Goal: Information Seeking & Learning: Learn about a topic

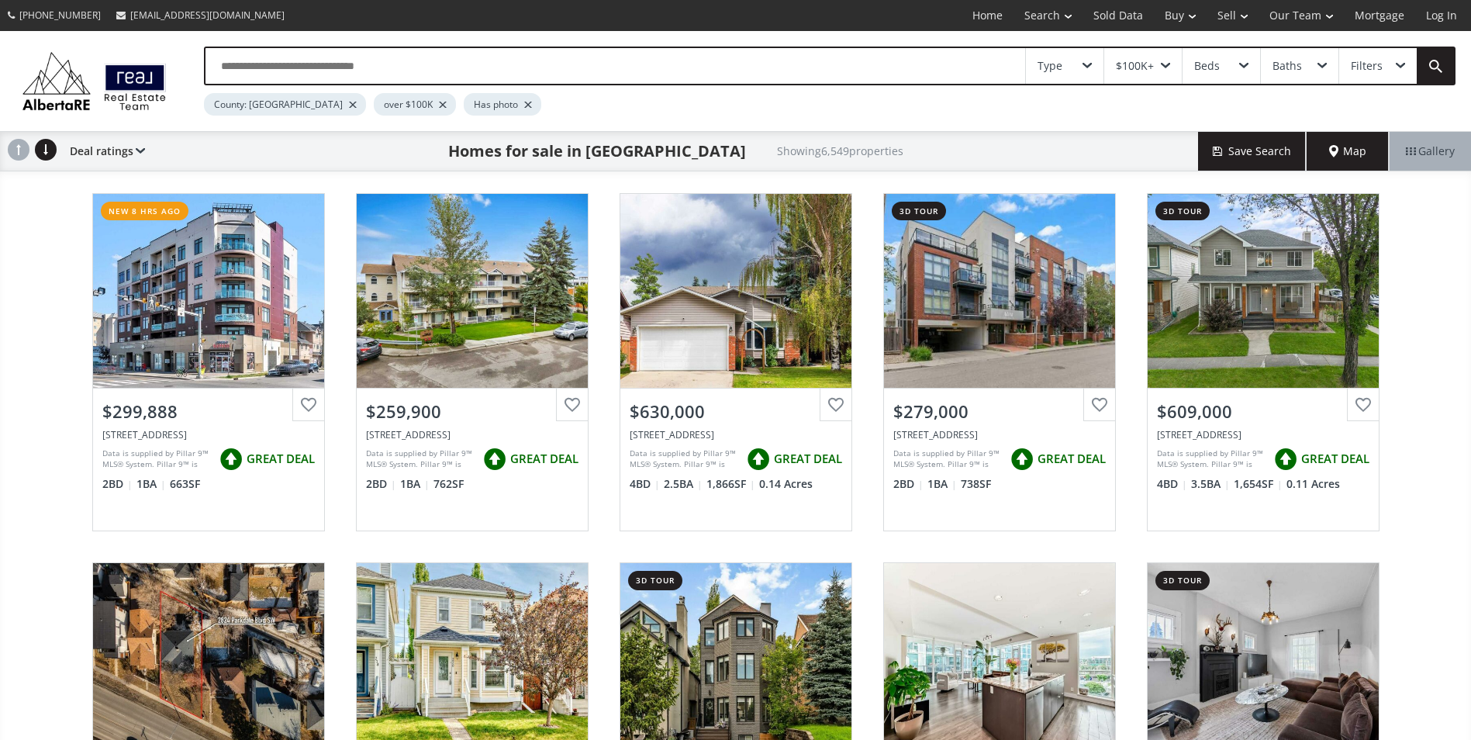
click at [1169, 61] on div "$100K+" at bounding box center [1144, 66] width 78 height 36
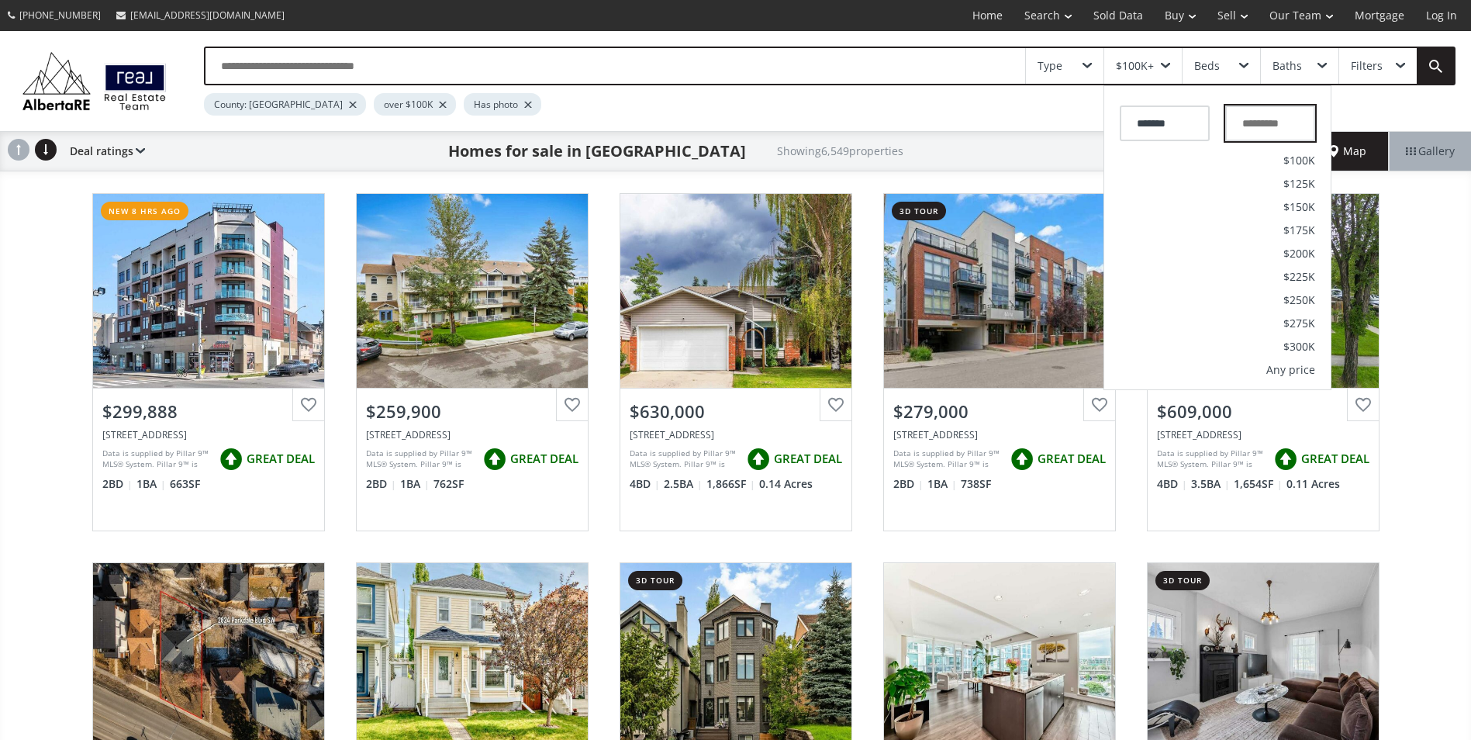
click at [1263, 127] on input "text" at bounding box center [1271, 123] width 90 height 36
type input "***"
click at [1005, 109] on div "County: [GEOGRAPHIC_DATA] over $100K Has photo" at bounding box center [772, 100] width 1136 height 30
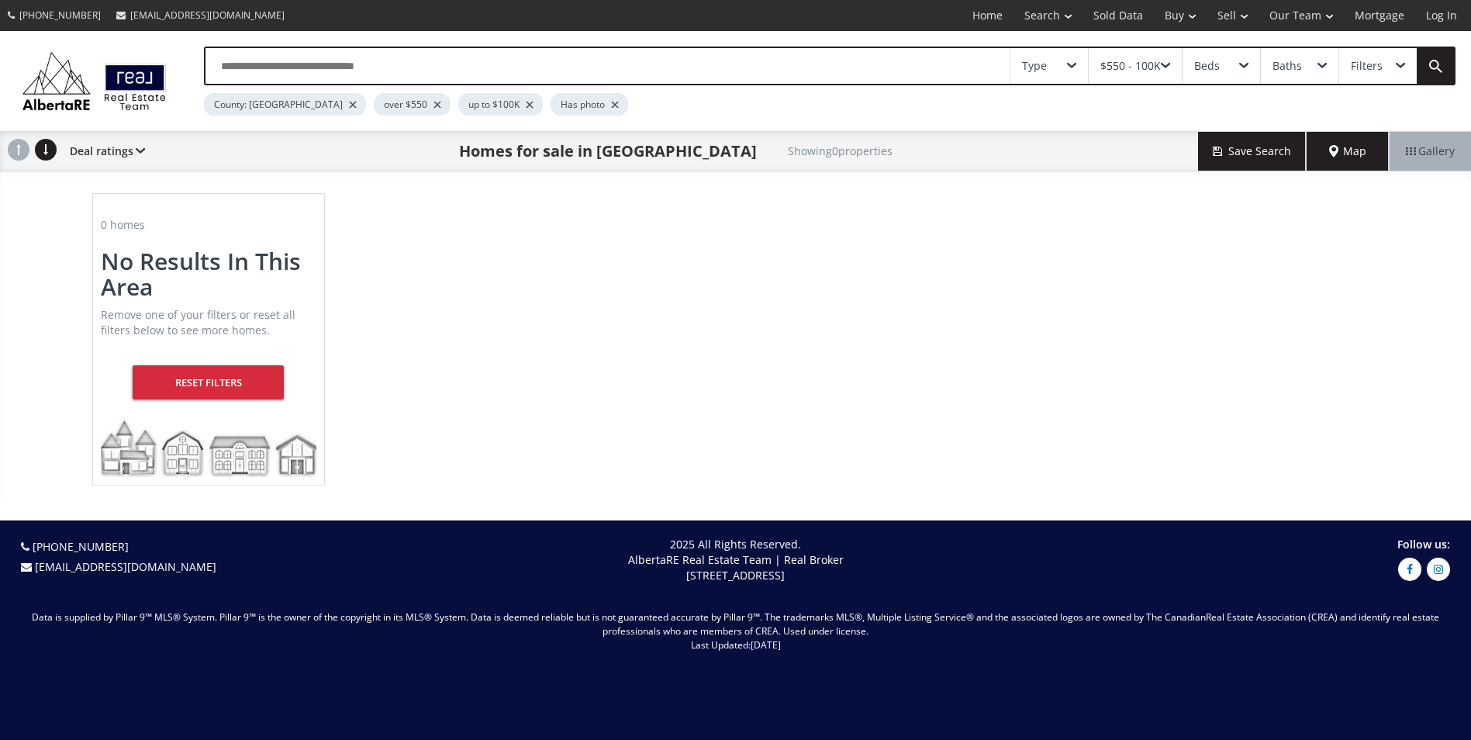
click at [1141, 63] on div "$550 - 100K" at bounding box center [1131, 66] width 61 height 11
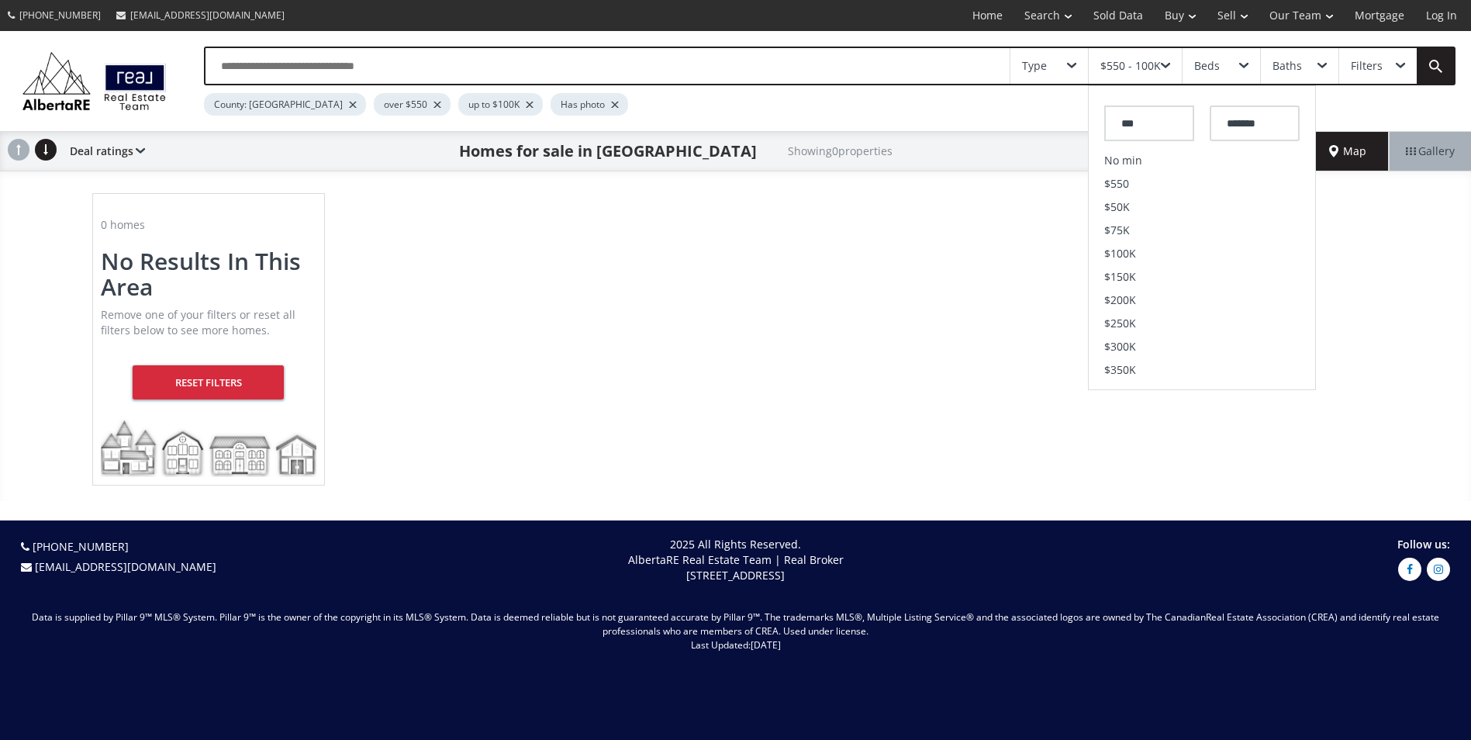
drag, startPoint x: 1170, startPoint y: 130, endPoint x: 1046, endPoint y: 134, distance: 124.2
click at [1046, 134] on div "Type $550 - 100K *** ******* No min $550 $50K $75K $100K $150K $200K $250K $300…" at bounding box center [735, 266] width 1471 height 470
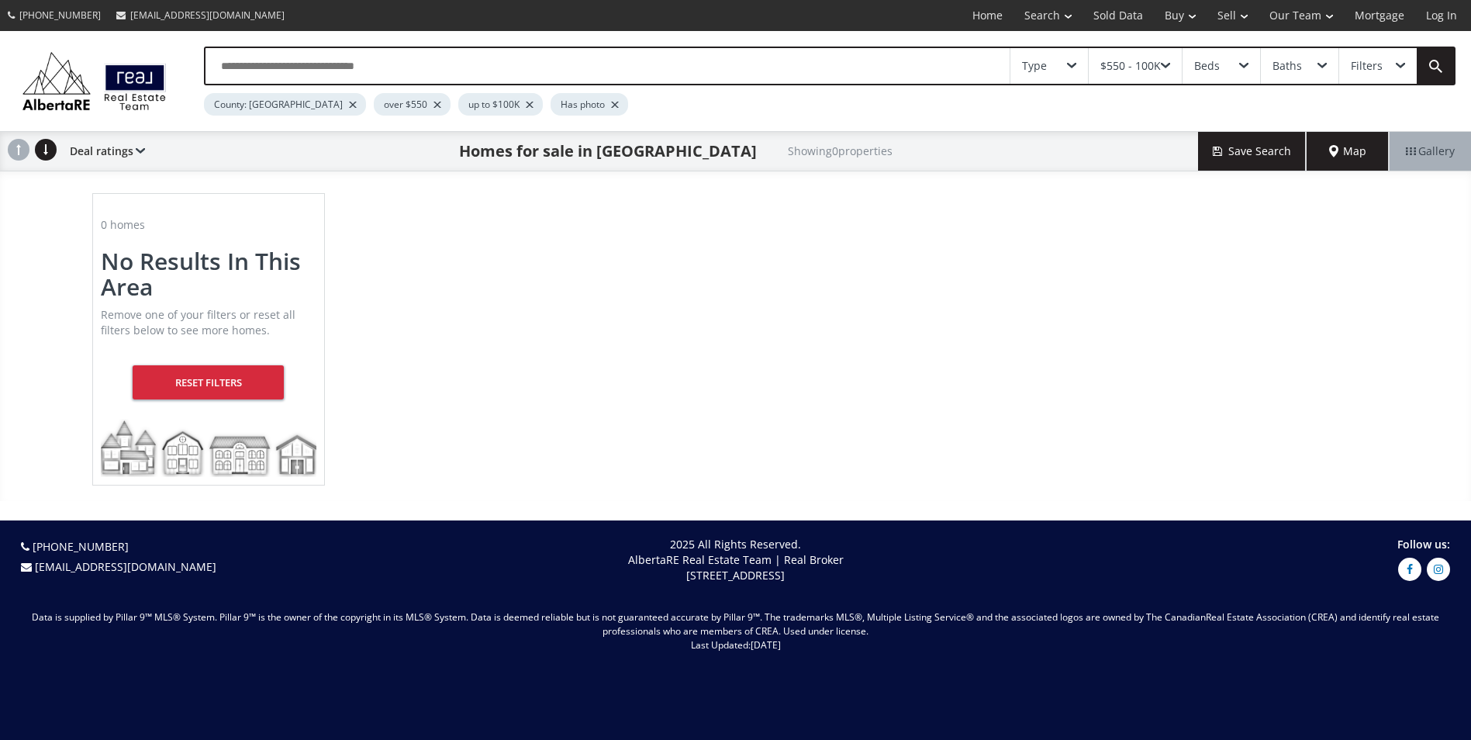
drag, startPoint x: 1295, startPoint y: 98, endPoint x: 1261, endPoint y: 152, distance: 64.1
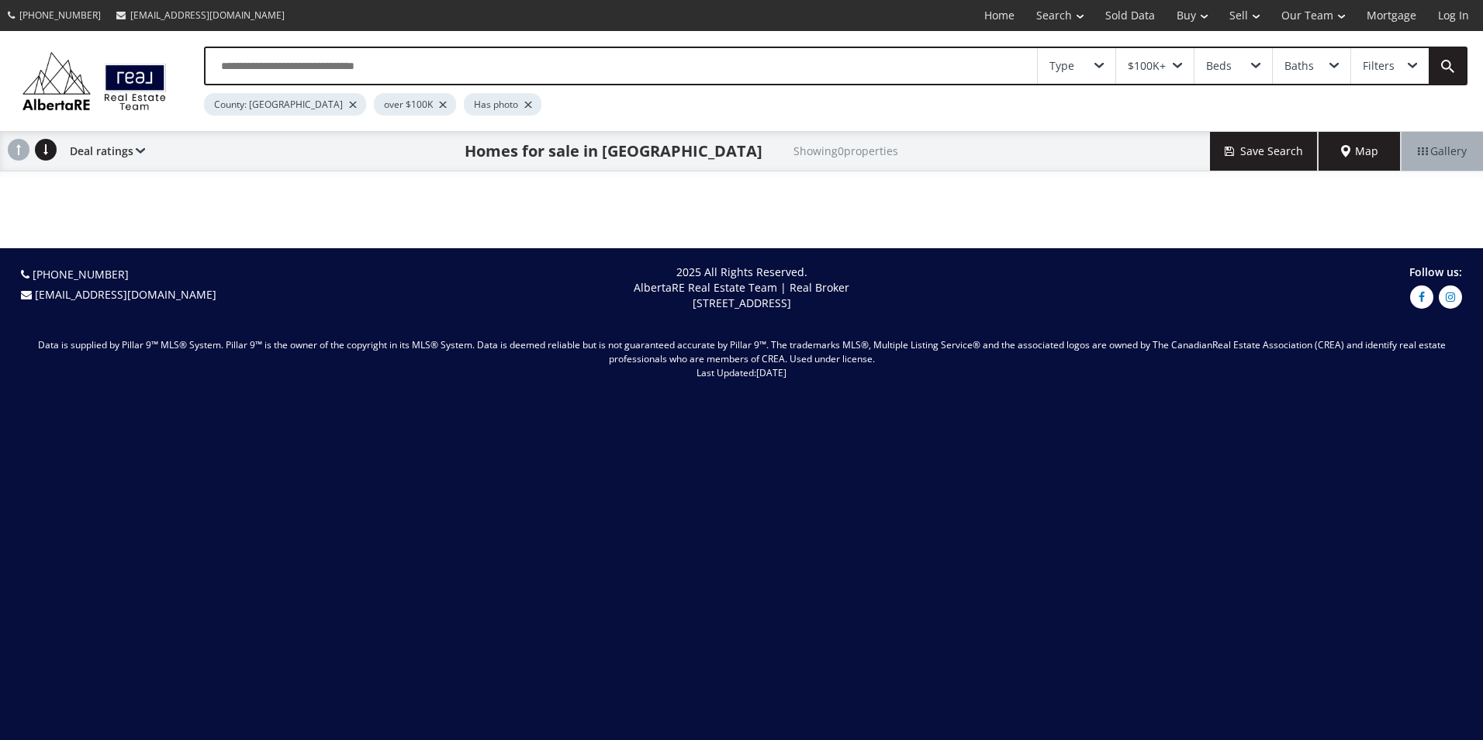
click at [1151, 65] on div "$100K+" at bounding box center [1147, 66] width 38 height 11
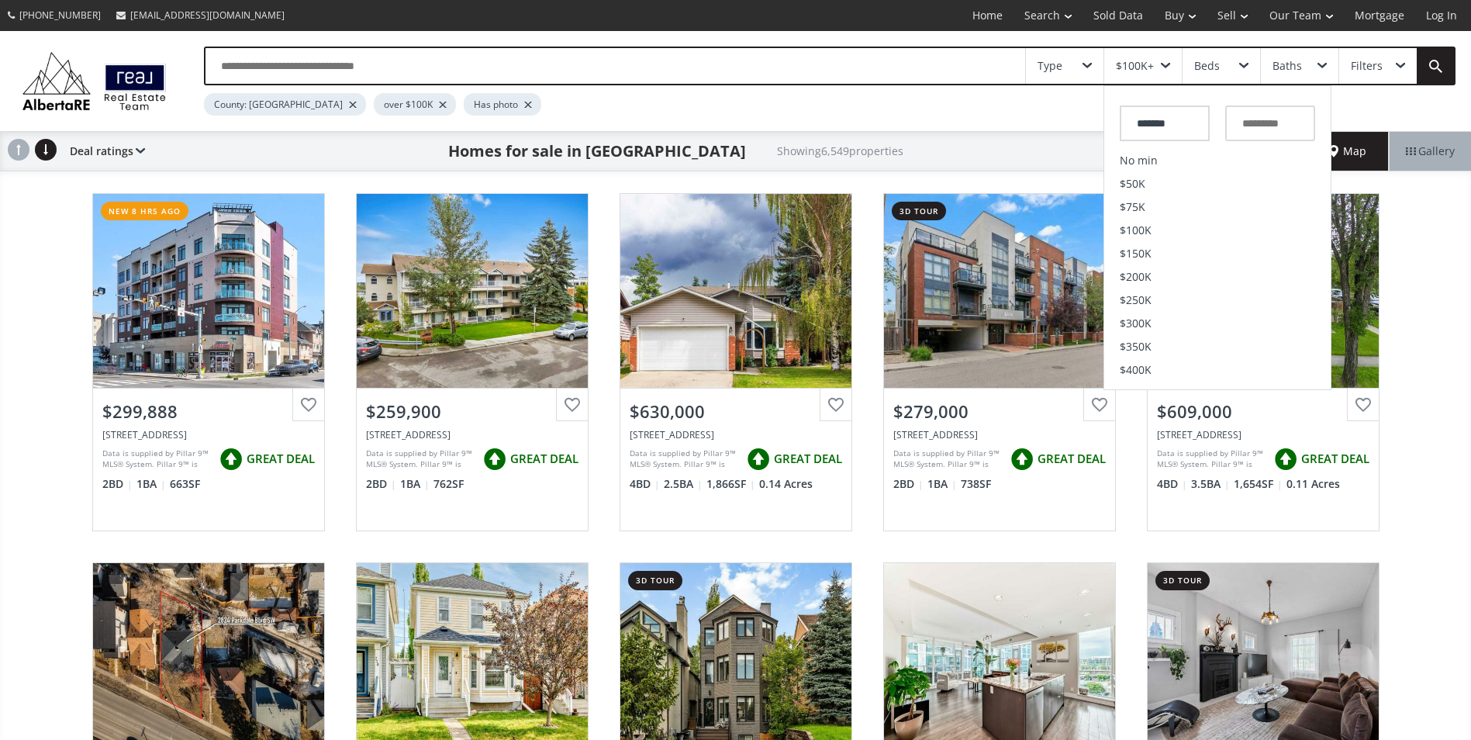
drag, startPoint x: 1185, startPoint y: 125, endPoint x: 1102, endPoint y: 130, distance: 83.1
click at [1102, 130] on div "Type $100K+ ******* No min $50K $75K $100K $150K $200K $250K $300K $350K $400K …" at bounding box center [735, 81] width 1471 height 100
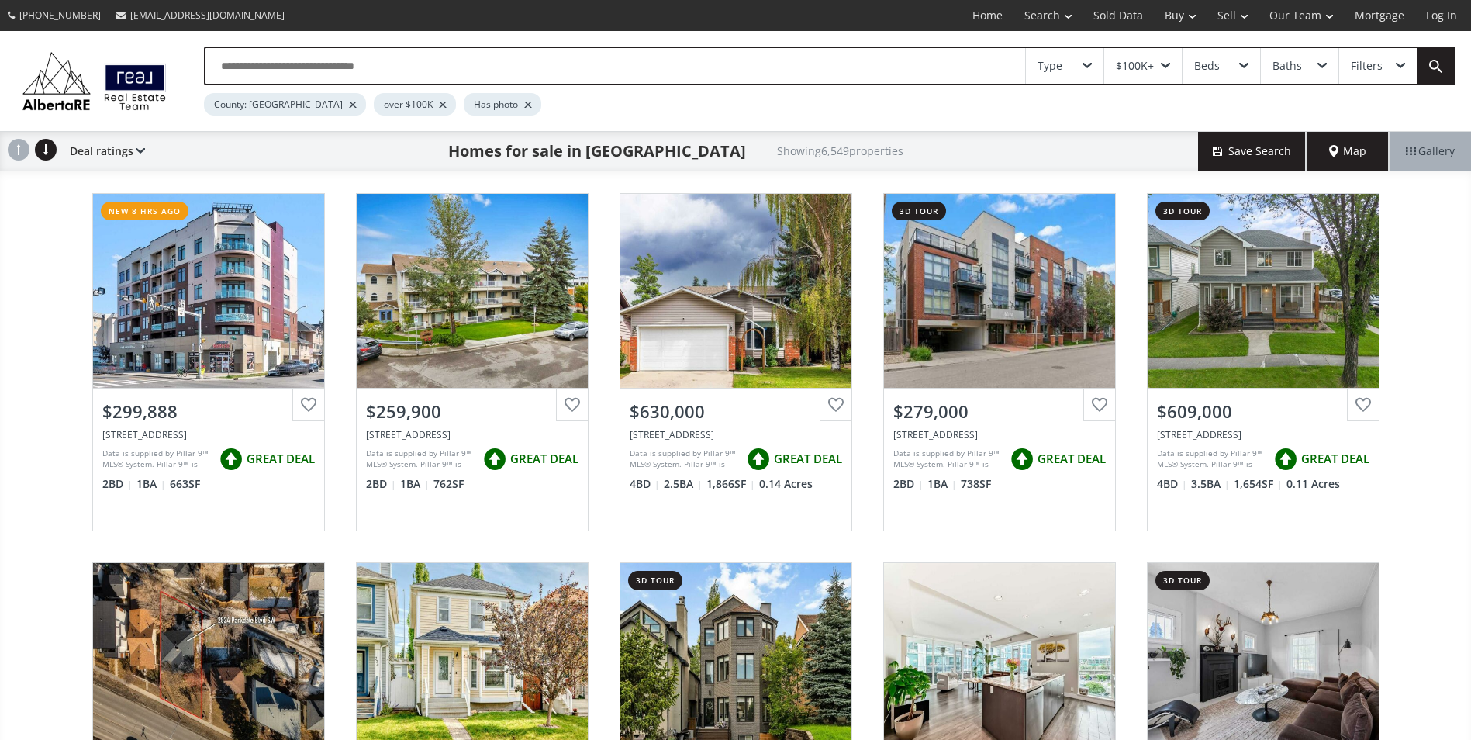
drag, startPoint x: 1156, startPoint y: 64, endPoint x: 1149, endPoint y: 73, distance: 11.6
click at [1156, 65] on div "$100K+" at bounding box center [1144, 66] width 78 height 36
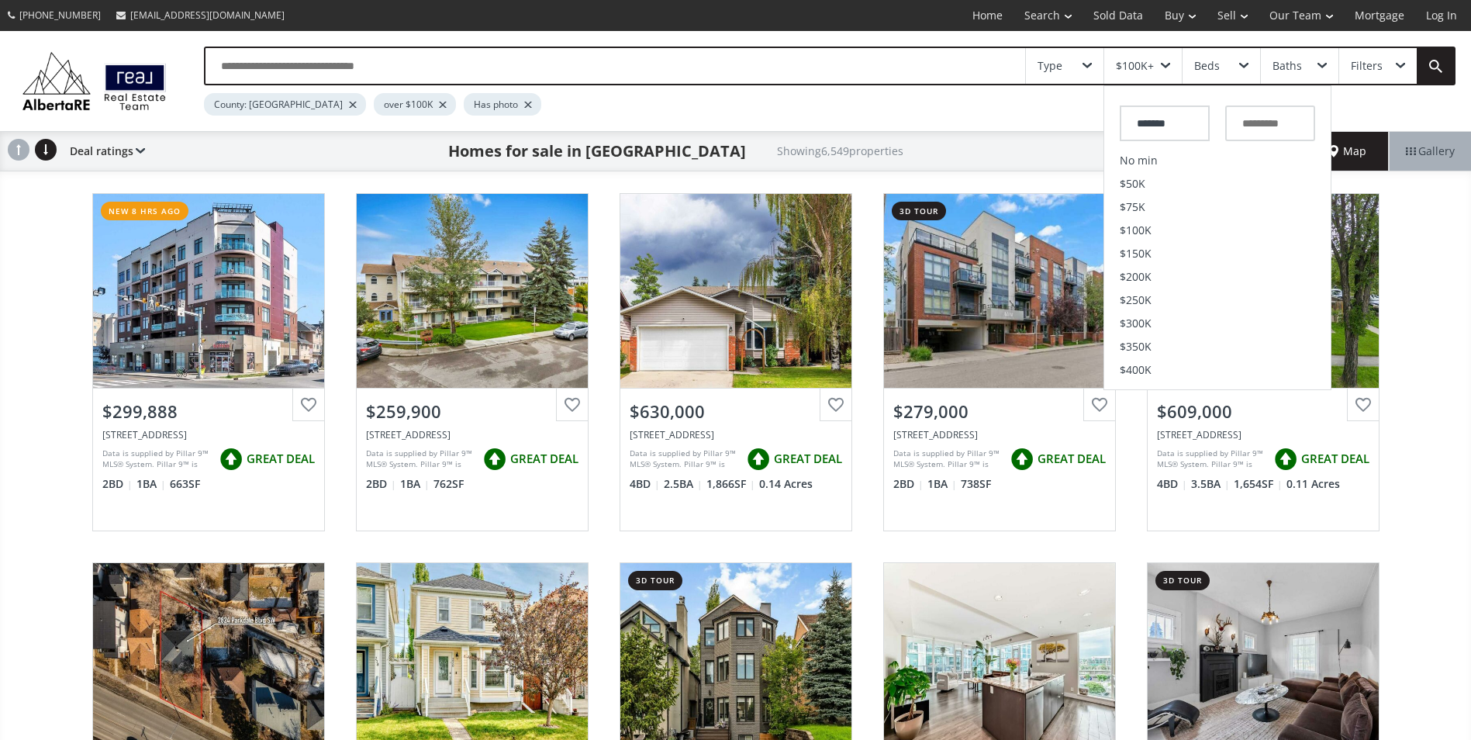
drag, startPoint x: 1182, startPoint y: 124, endPoint x: 1094, endPoint y: 128, distance: 88.5
click at [1094, 128] on div "Type $100K+ ******* No min $50K $75K $100K $150K $200K $250K $300K $350K $400K …" at bounding box center [735, 81] width 1471 height 100
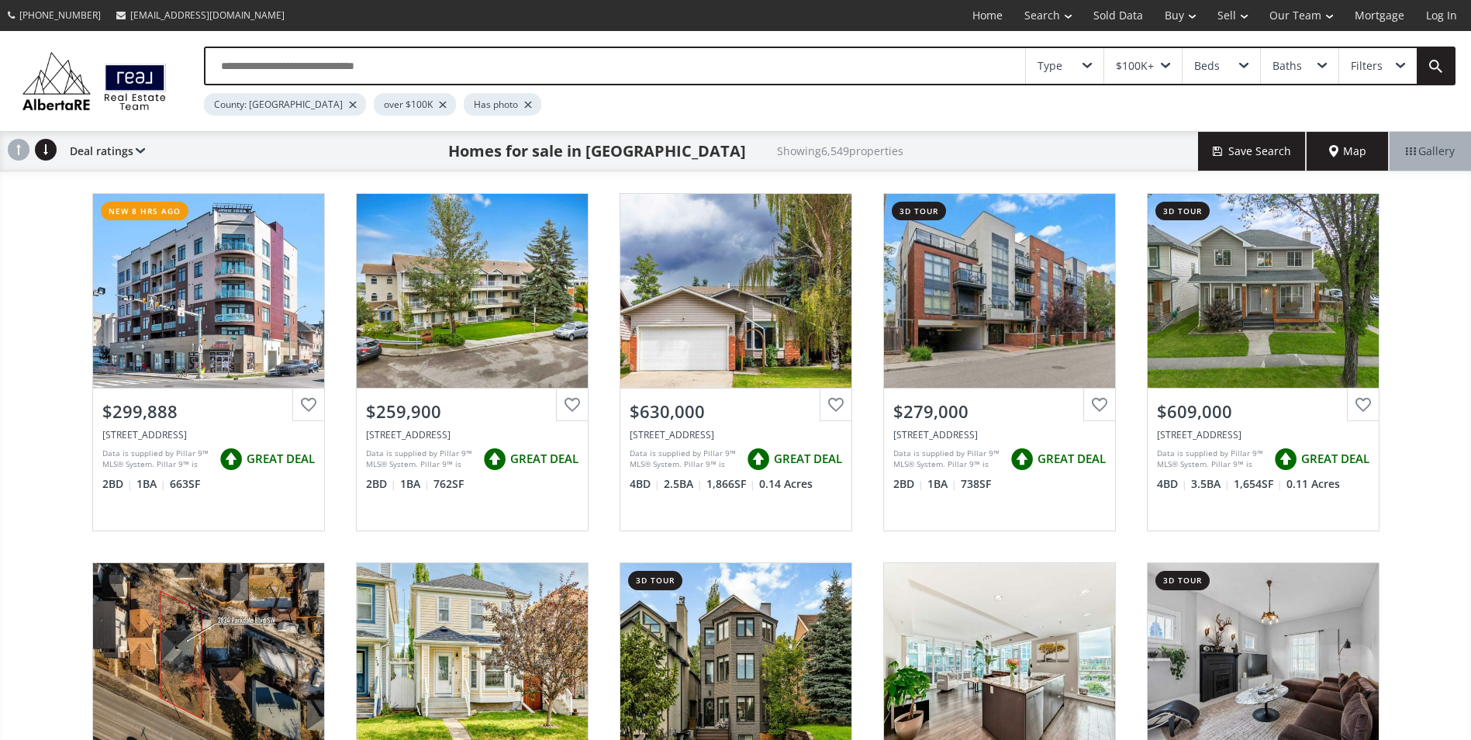
click at [1160, 63] on div "$100K+" at bounding box center [1144, 66] width 78 height 36
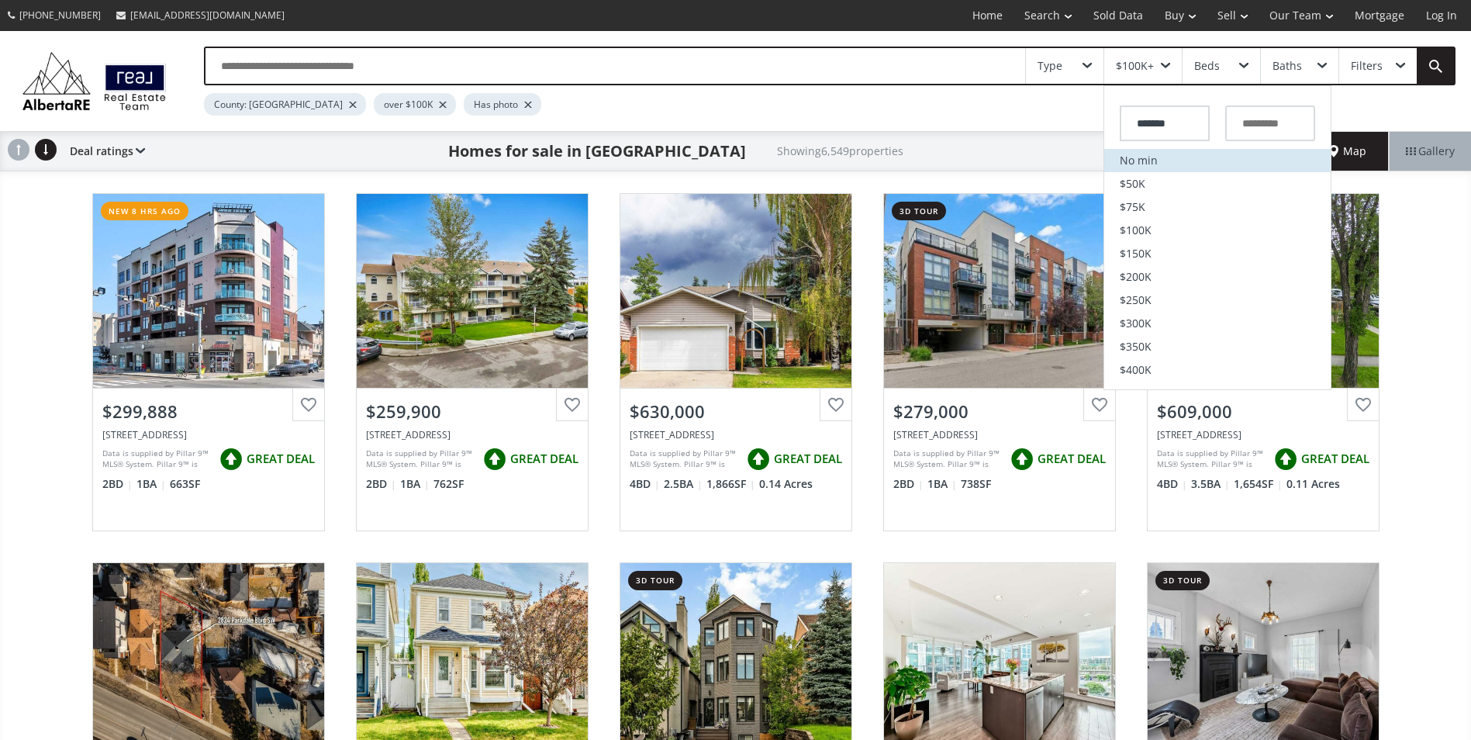
click at [1141, 164] on li "No min" at bounding box center [1218, 160] width 227 height 23
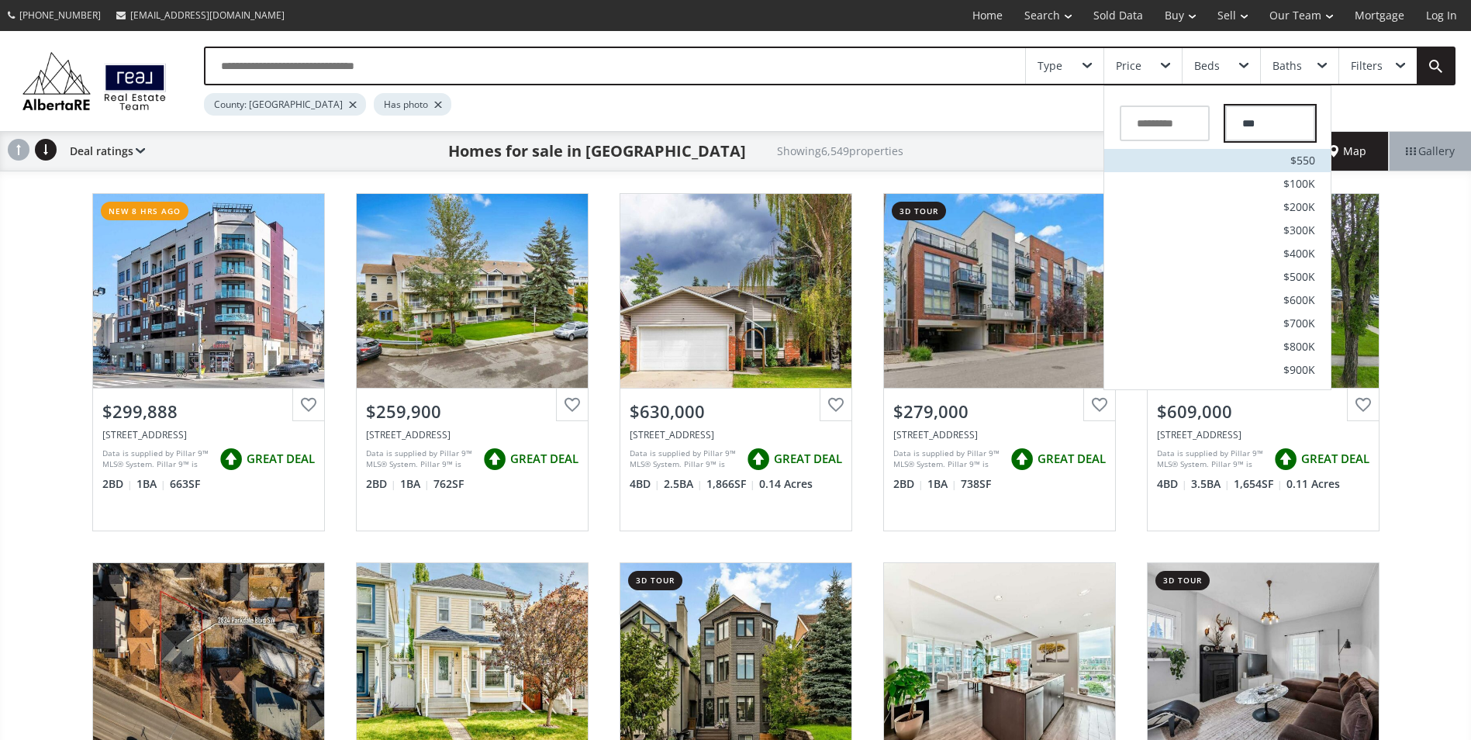
type input "***"
click at [1293, 155] on span "$550" at bounding box center [1303, 160] width 25 height 11
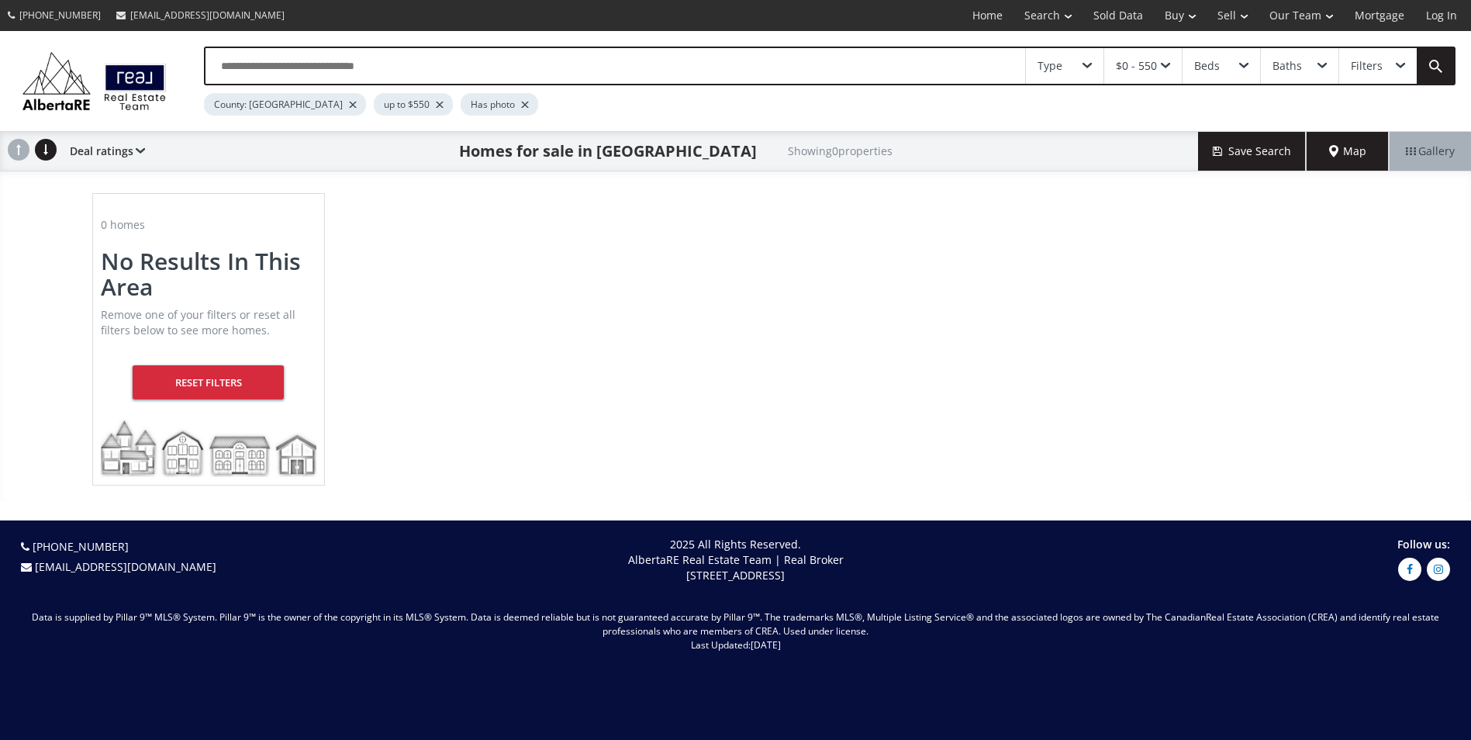
click at [1139, 67] on div "$0 - 550" at bounding box center [1136, 66] width 41 height 11
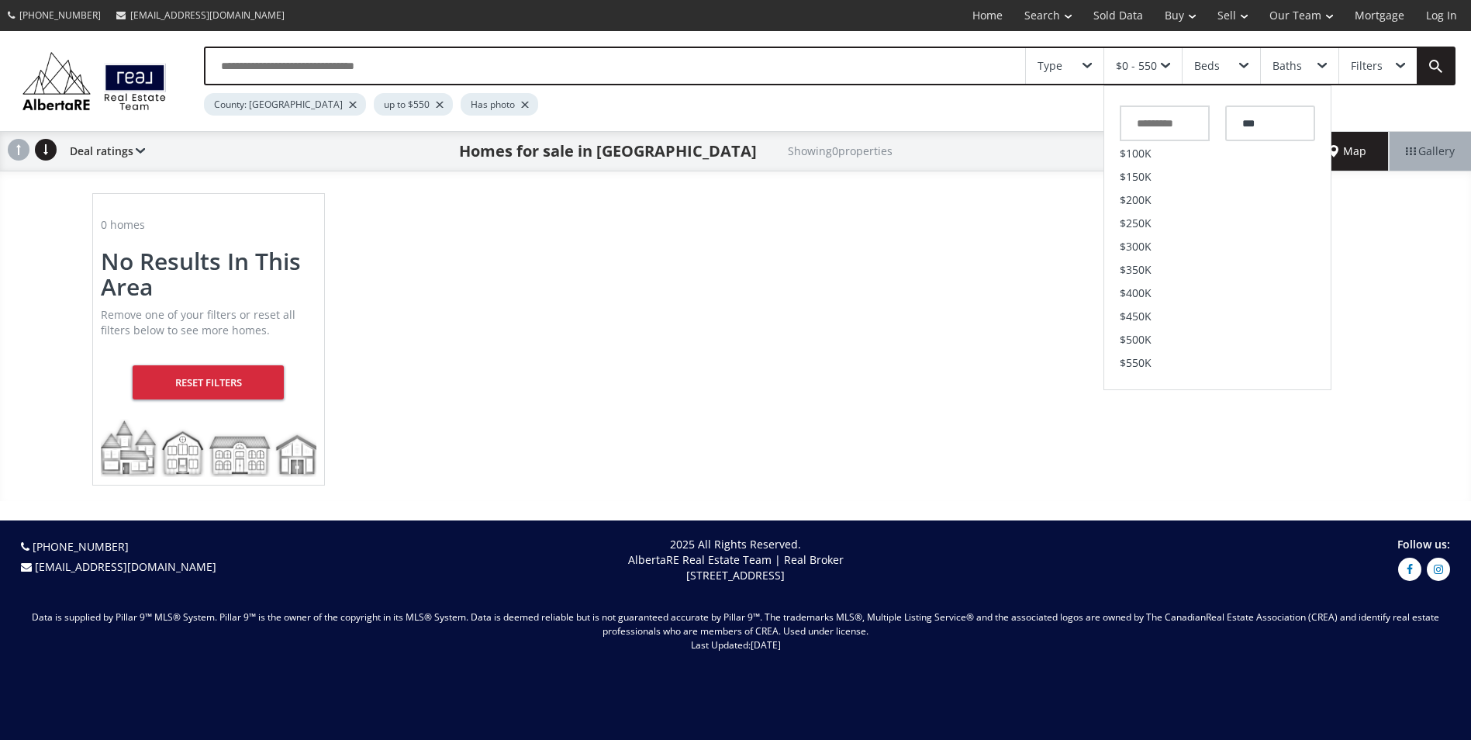
scroll to position [233, 0]
click at [1155, 211] on li "$550K" at bounding box center [1218, 206] width 227 height 23
type input "***"
type input "*******"
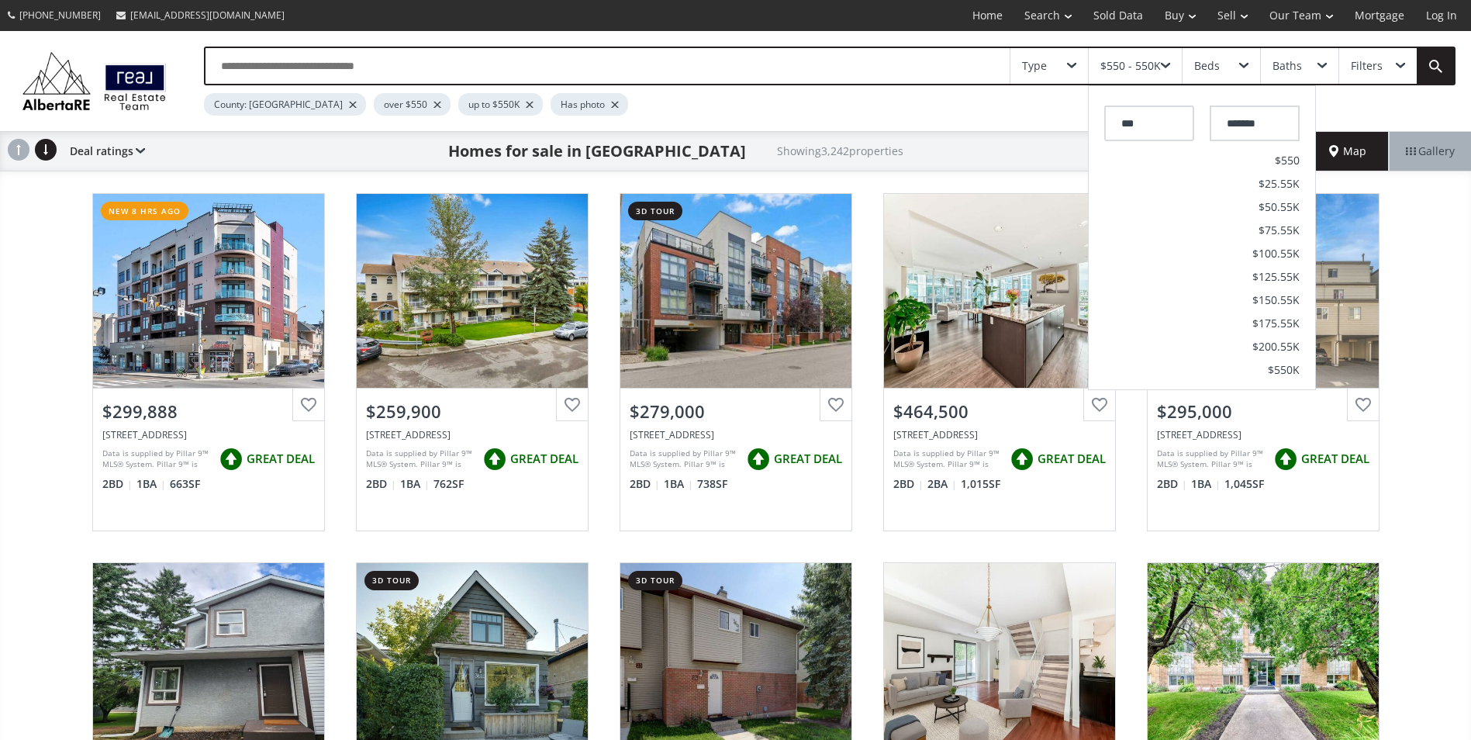
click at [867, 109] on div "County: [GEOGRAPHIC_DATA] over $550 up to $550K Has photo" at bounding box center [772, 100] width 1136 height 30
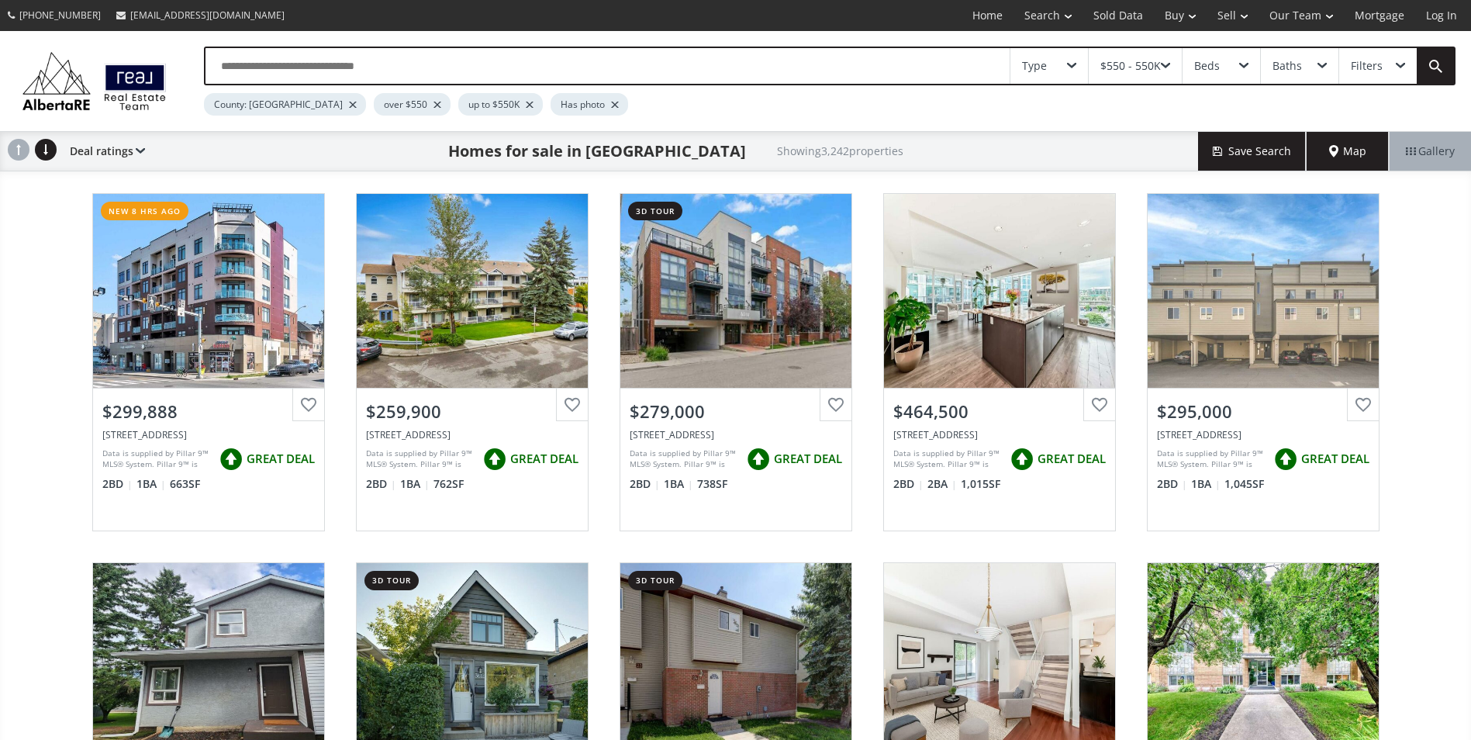
click at [1070, 58] on div "Type" at bounding box center [1050, 66] width 78 height 36
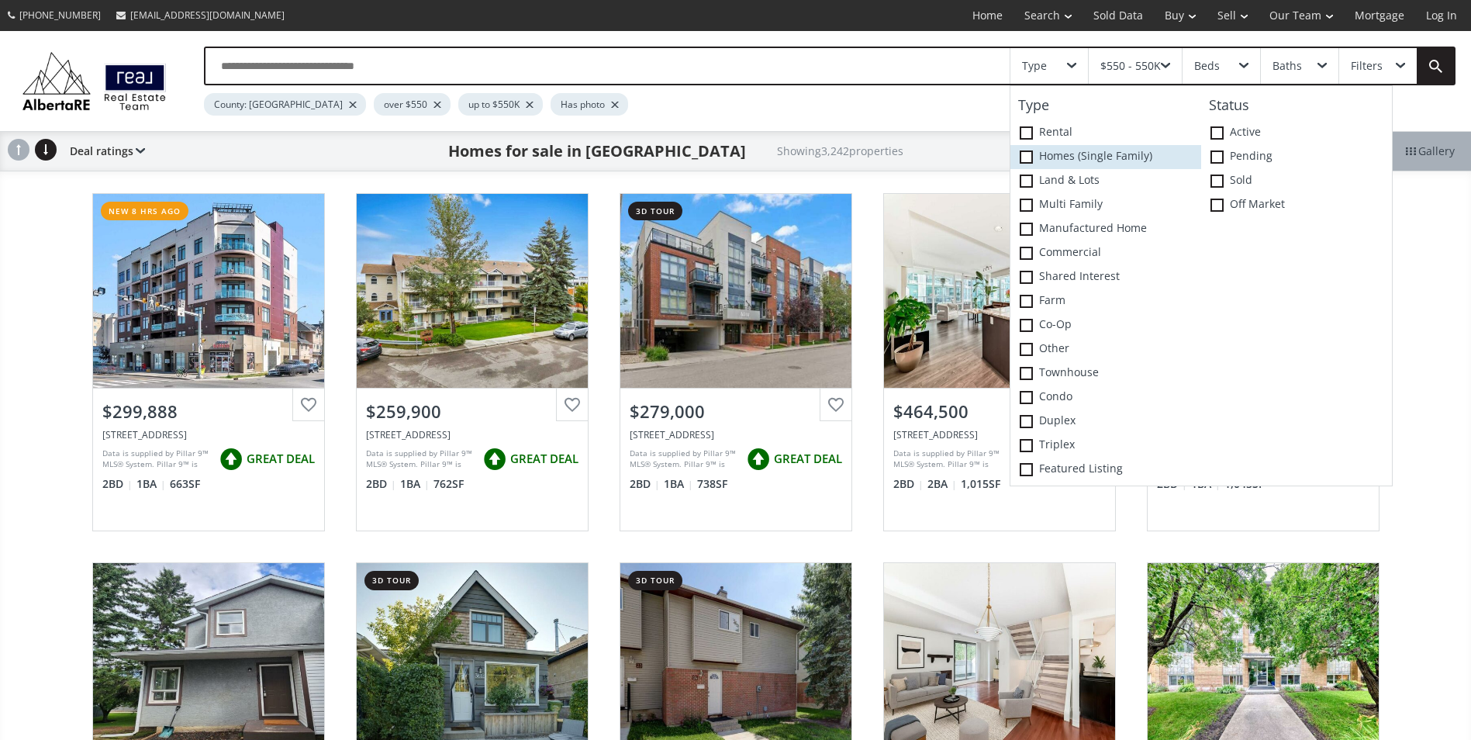
click at [1029, 155] on span at bounding box center [1026, 156] width 13 height 13
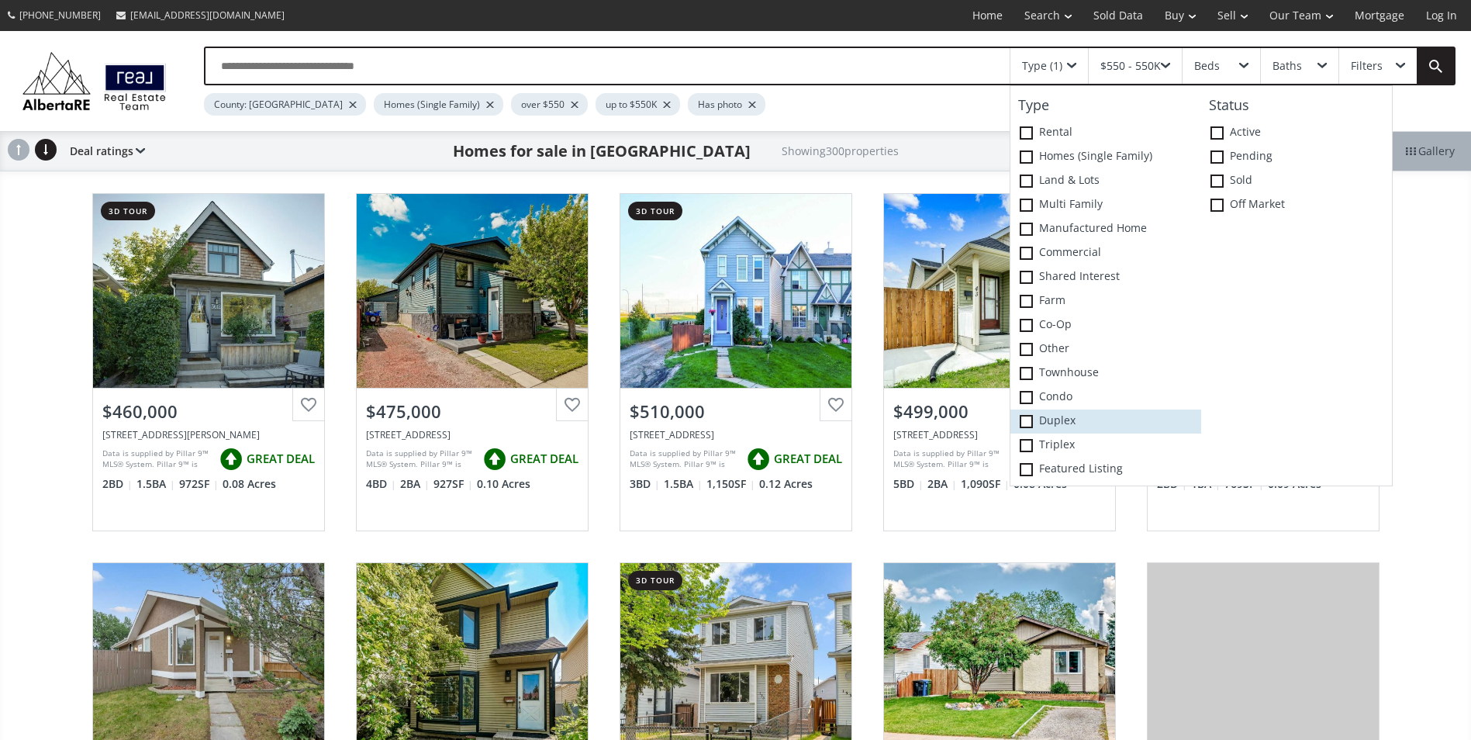
click at [1049, 416] on label "Duplex" at bounding box center [1106, 422] width 191 height 24
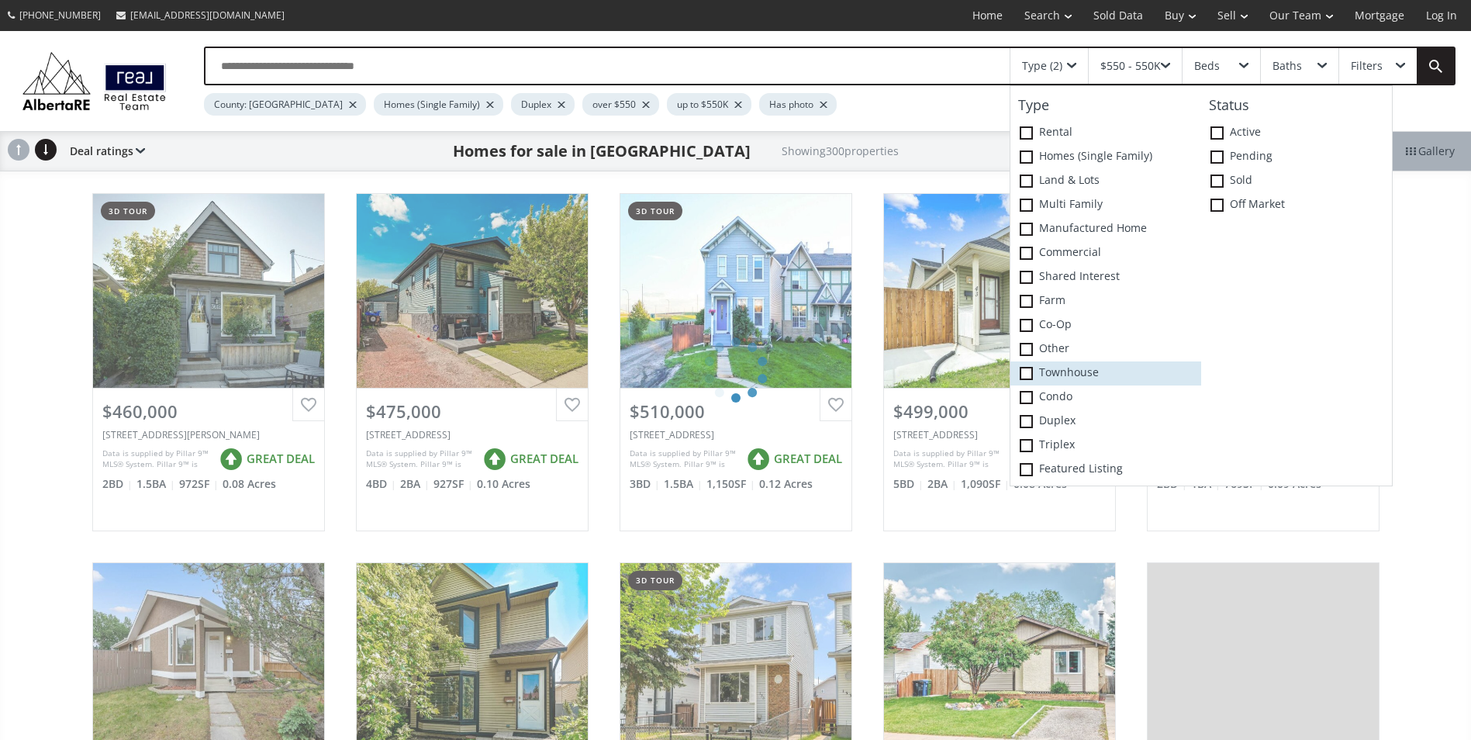
click at [1067, 368] on label "Townhouse" at bounding box center [1106, 373] width 191 height 24
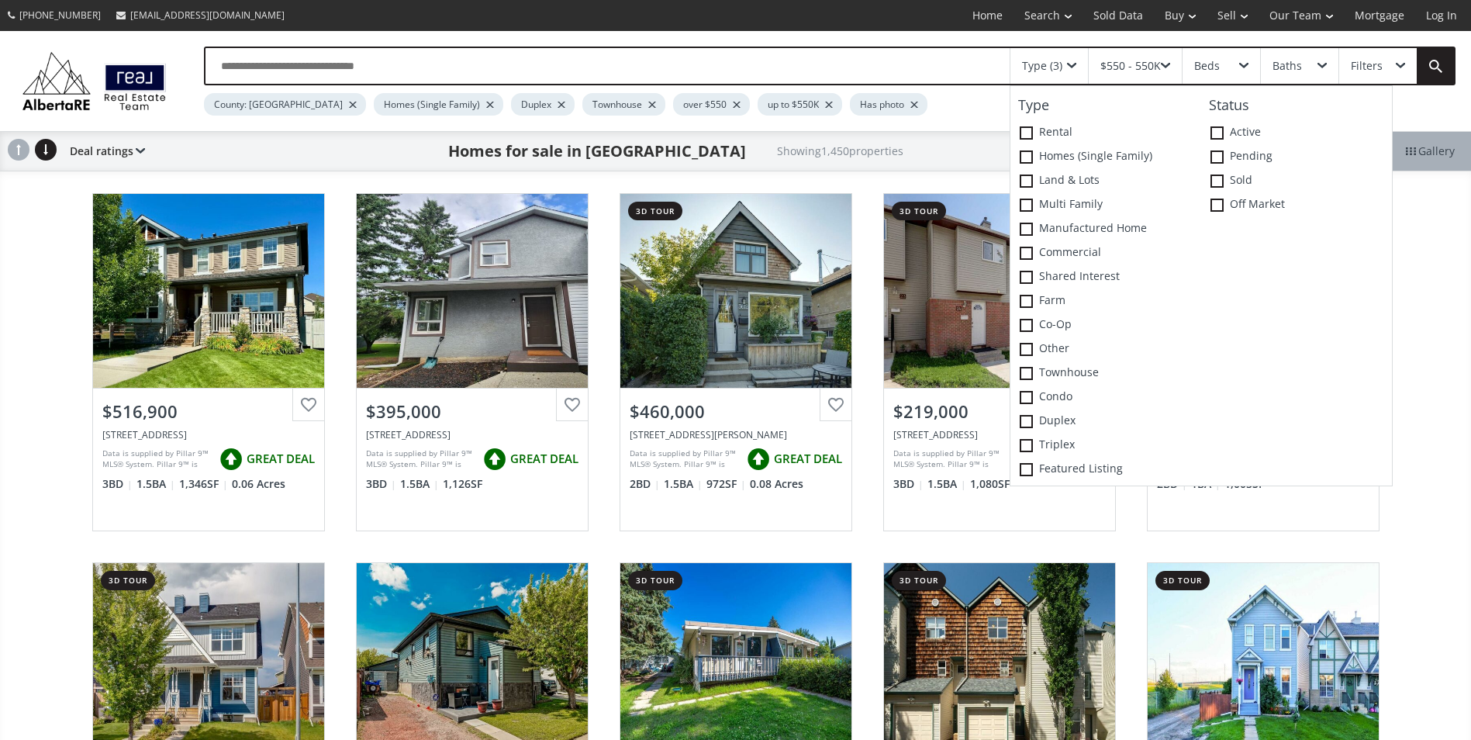
click at [852, 19] on div "[PHONE_NUMBER] [EMAIL_ADDRESS][DOMAIN_NAME] Home Search Search By Map Advanced …" at bounding box center [735, 15] width 1471 height 31
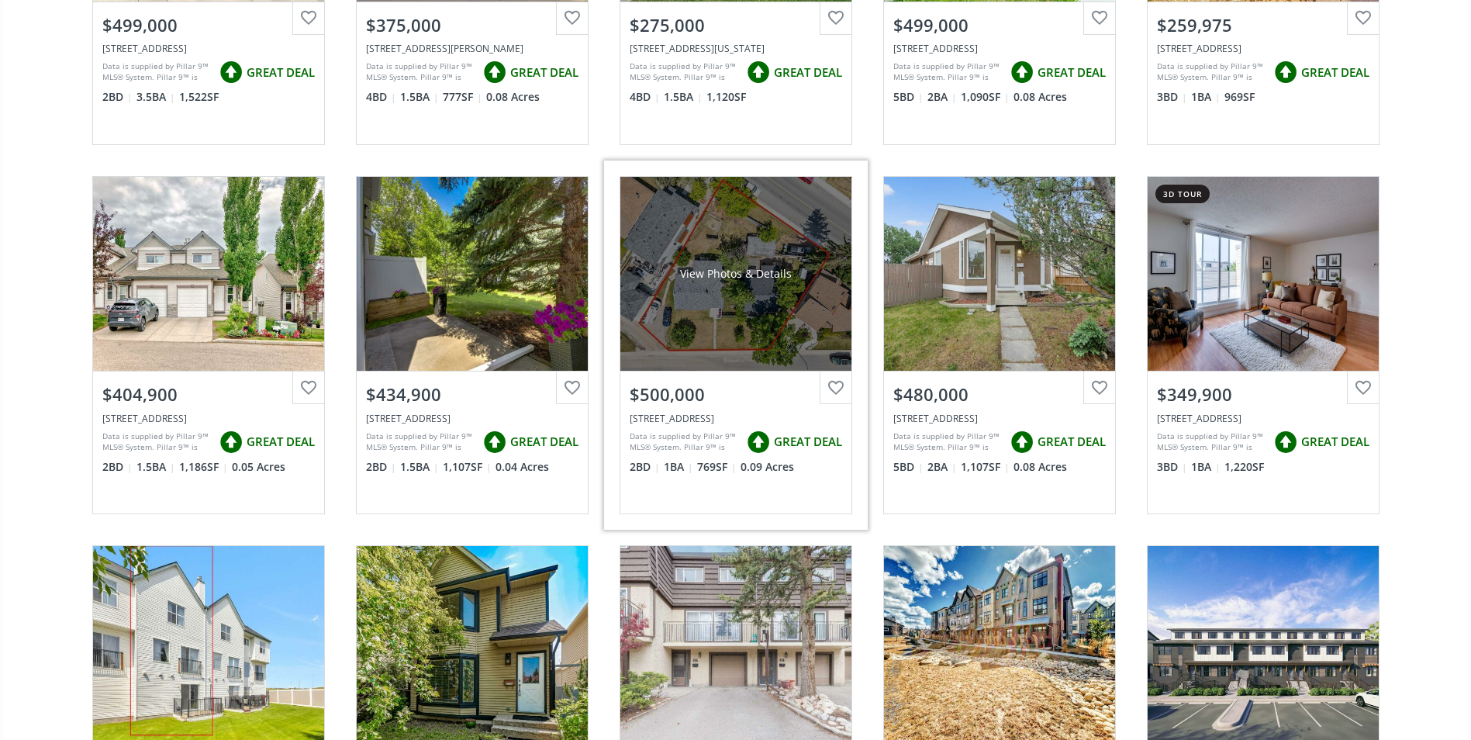
scroll to position [1164, 0]
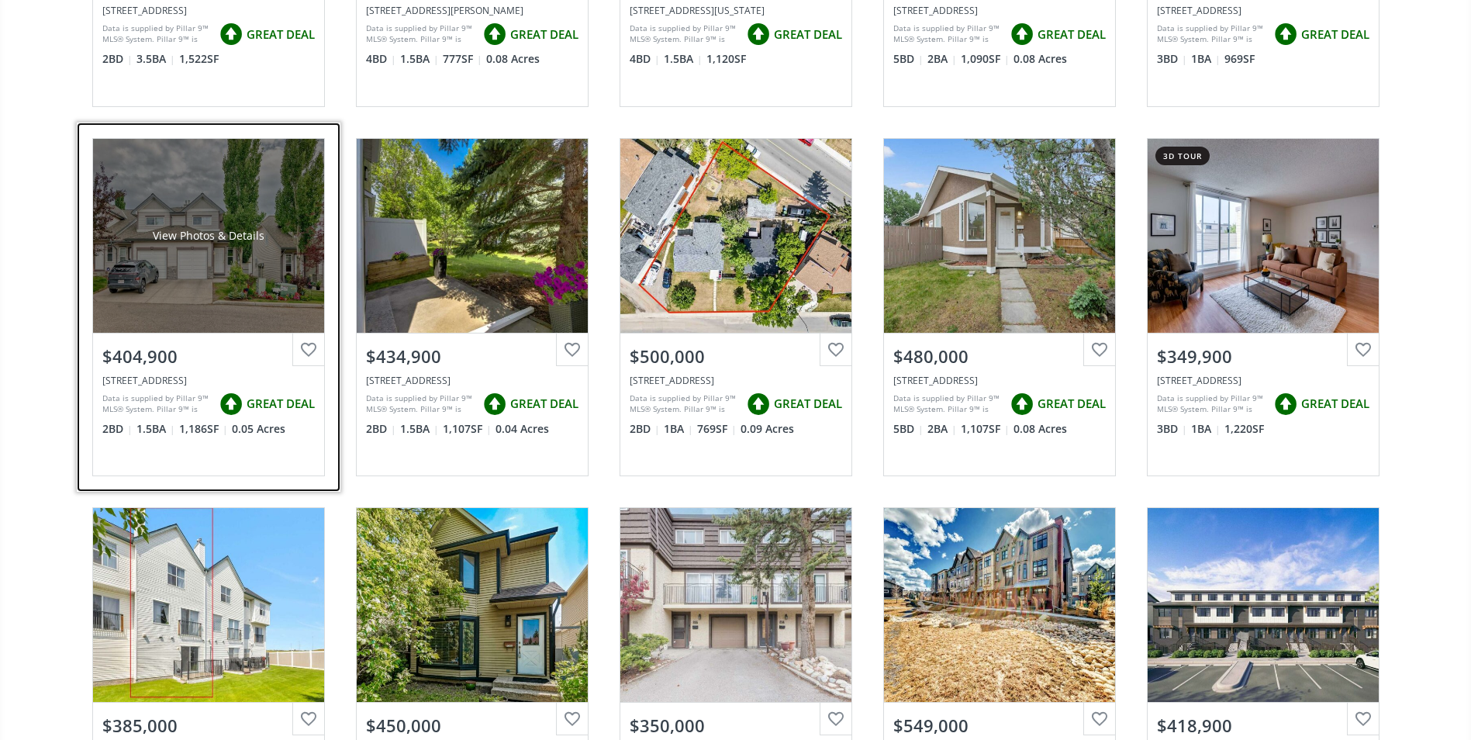
click at [227, 275] on div "View Photos & Details" at bounding box center [208, 236] width 231 height 194
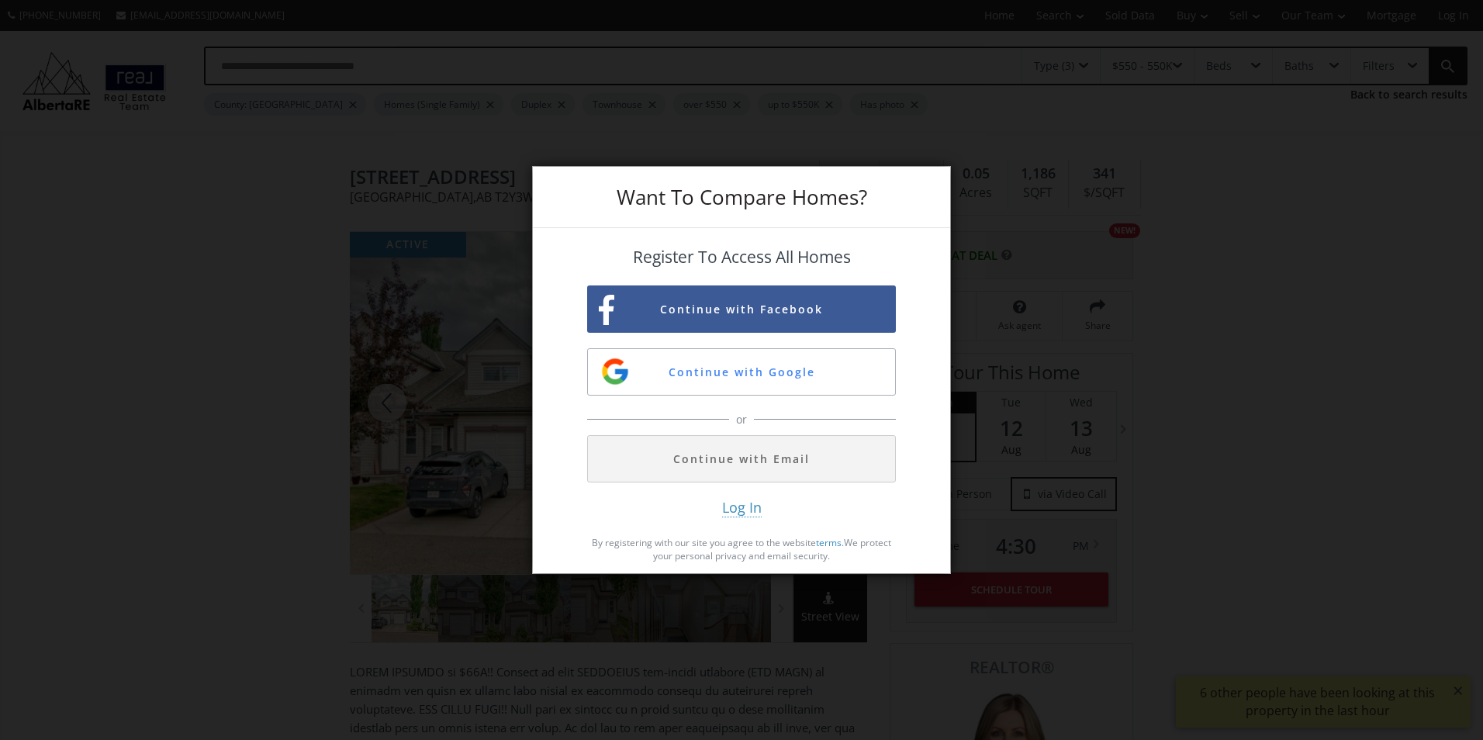
click at [195, 308] on div "Want To Compare Homes? Register To Access All Homes Continue with Facebook Cont…" at bounding box center [741, 370] width 1483 height 740
click at [186, 420] on div "Want To Compare Homes? Register To Access All Homes Continue with Facebook Cont…" at bounding box center [741, 370] width 1483 height 740
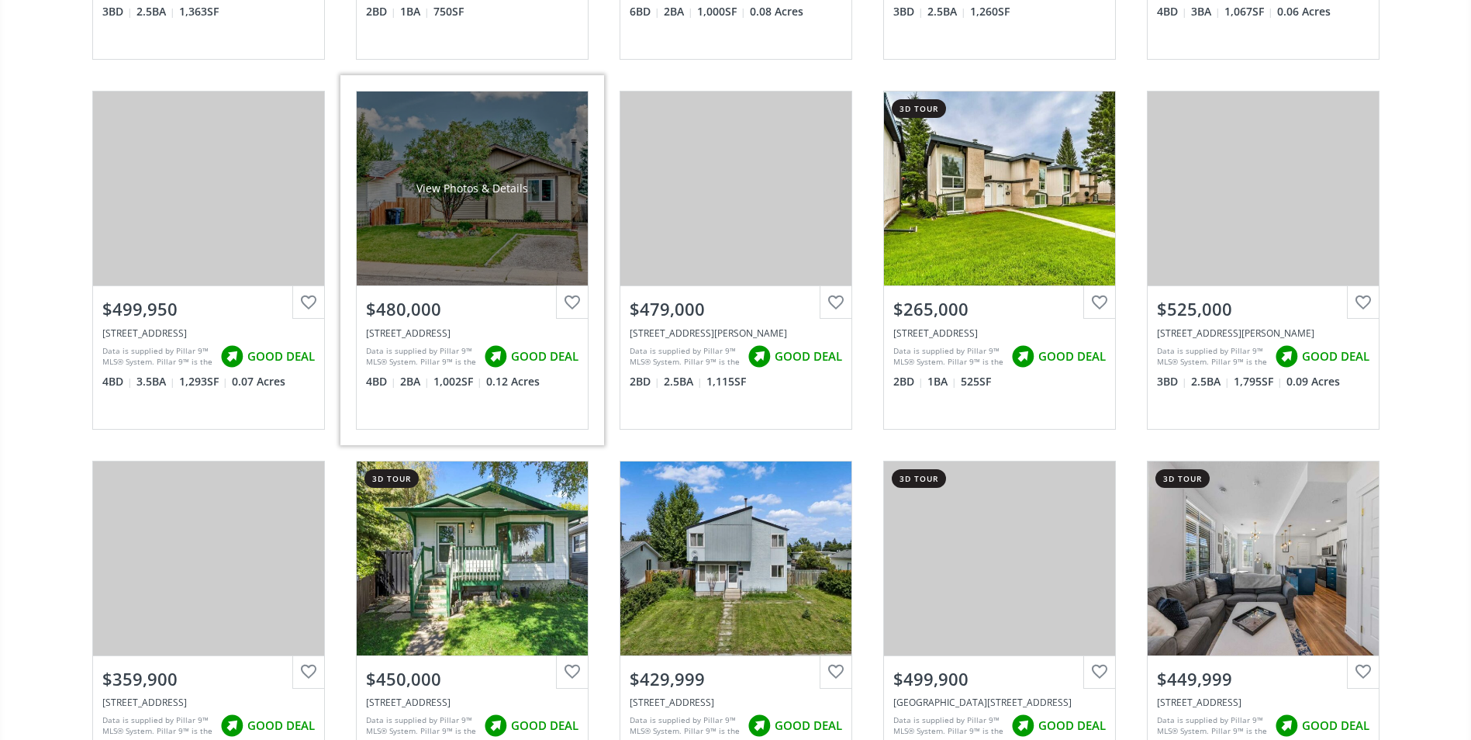
scroll to position [2327, 0]
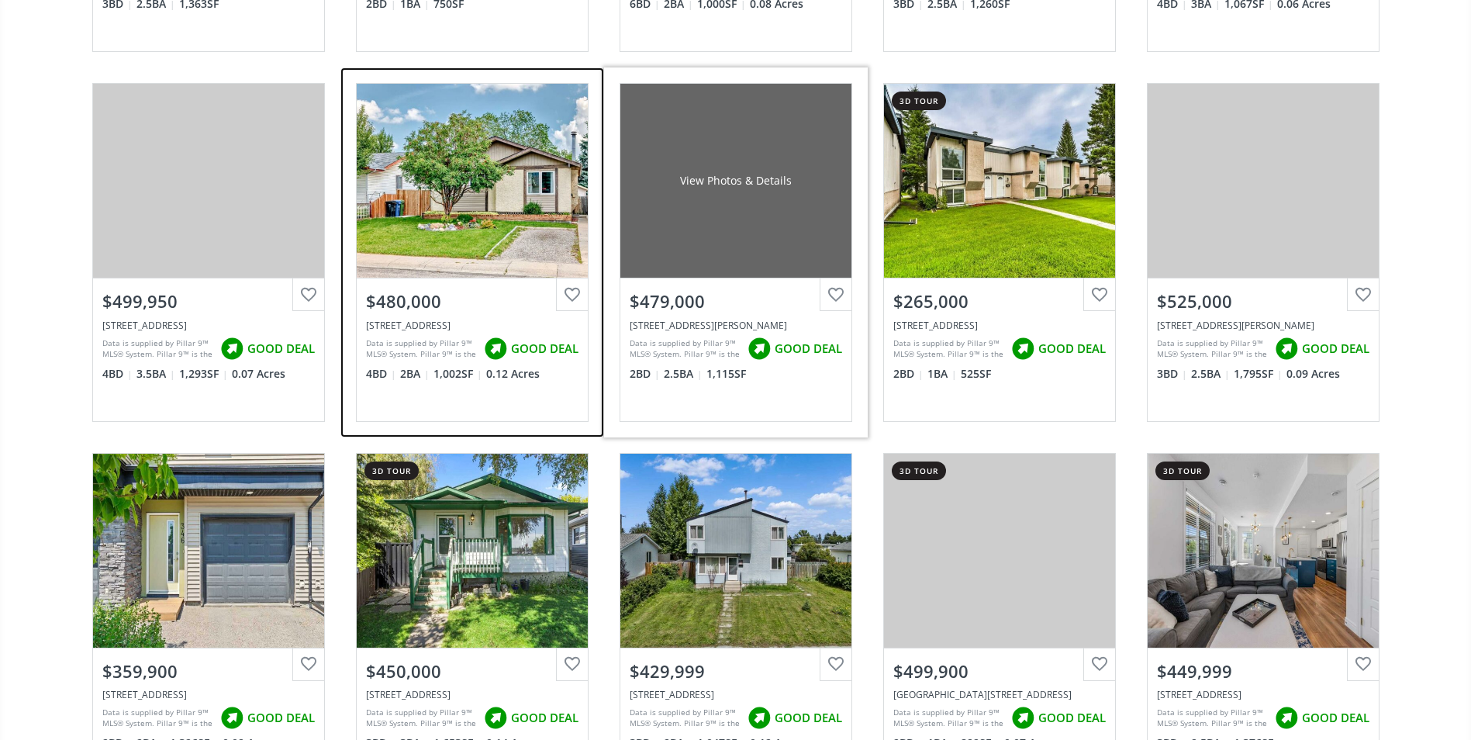
drag, startPoint x: 562, startPoint y: 417, endPoint x: 613, endPoint y: 413, distance: 50.5
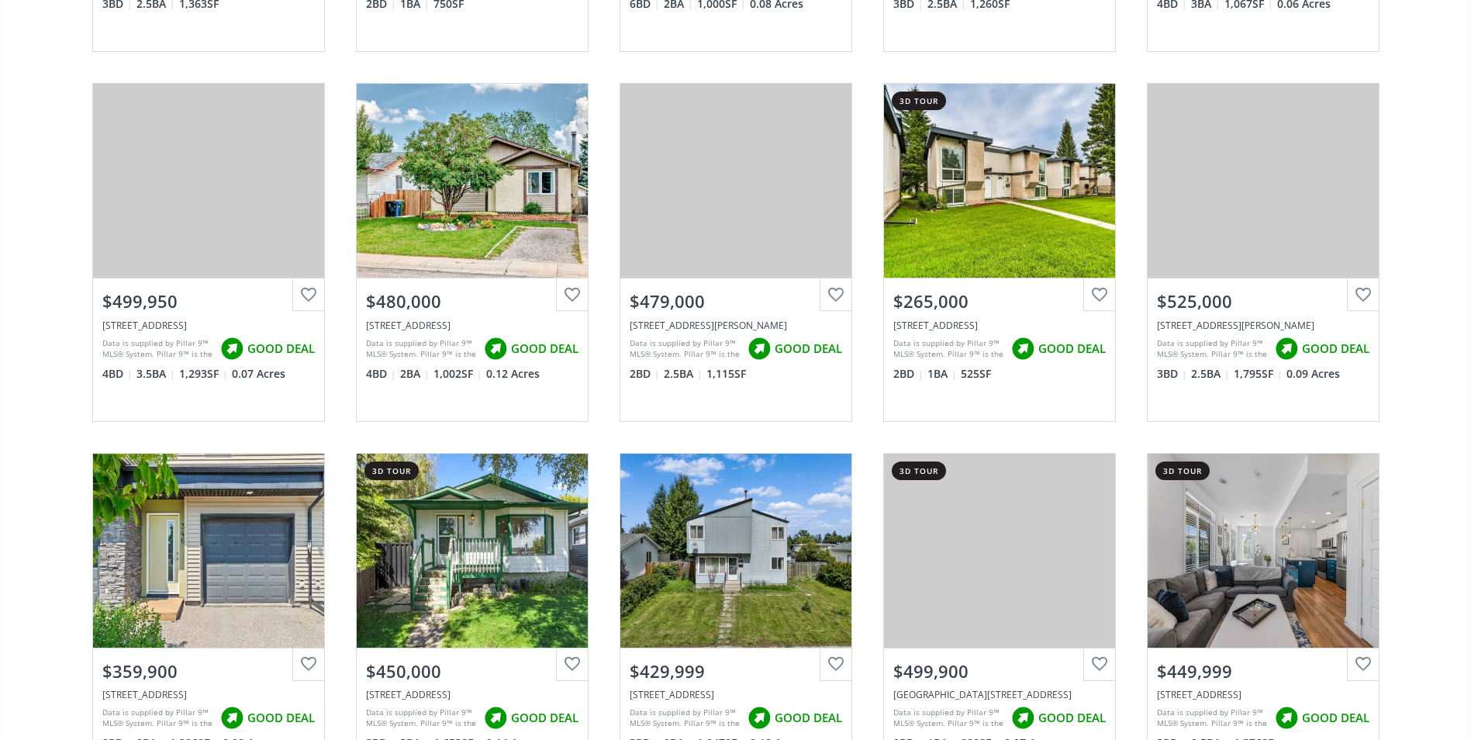
drag, startPoint x: 613, startPoint y: 413, endPoint x: 33, endPoint y: 402, distance: 579.6
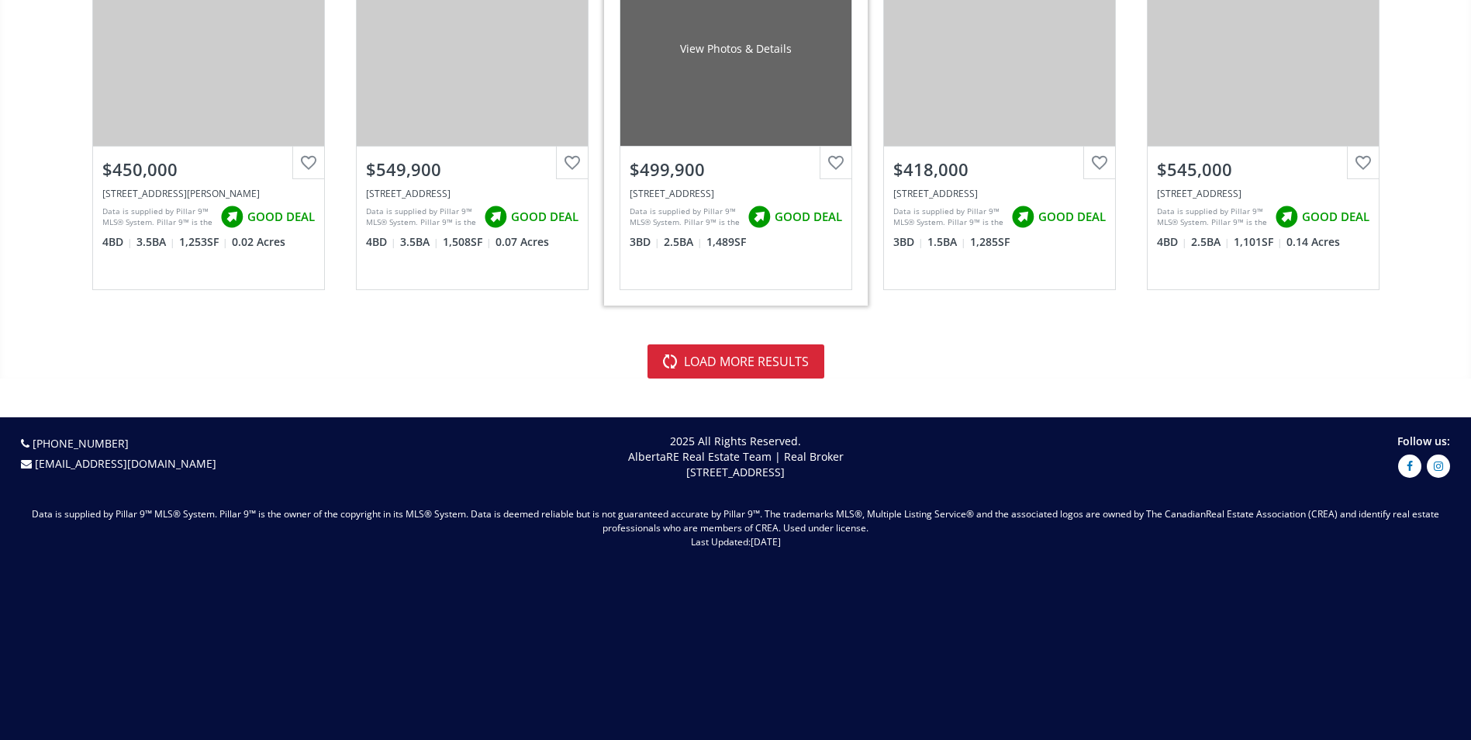
scroll to position [3568, 0]
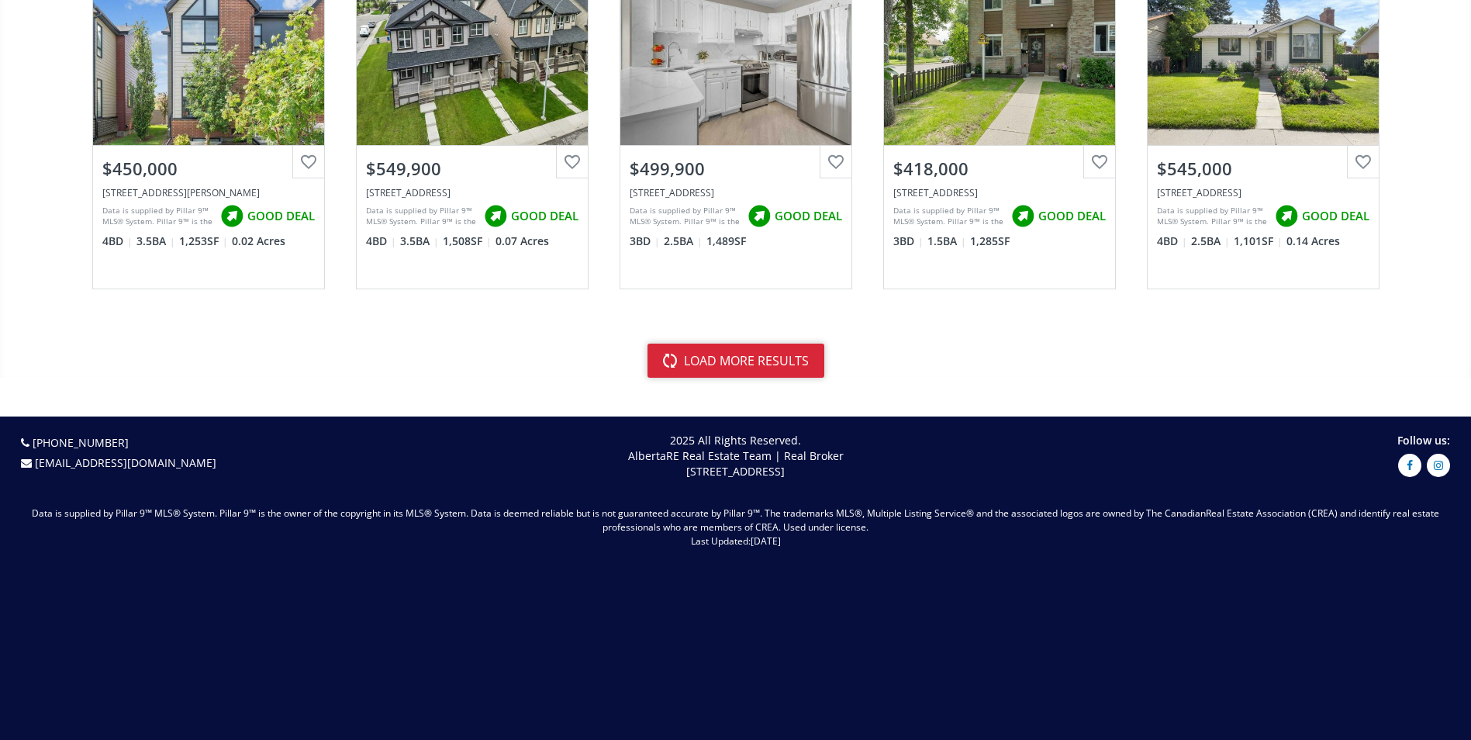
click at [750, 358] on button "load more results" at bounding box center [736, 361] width 177 height 34
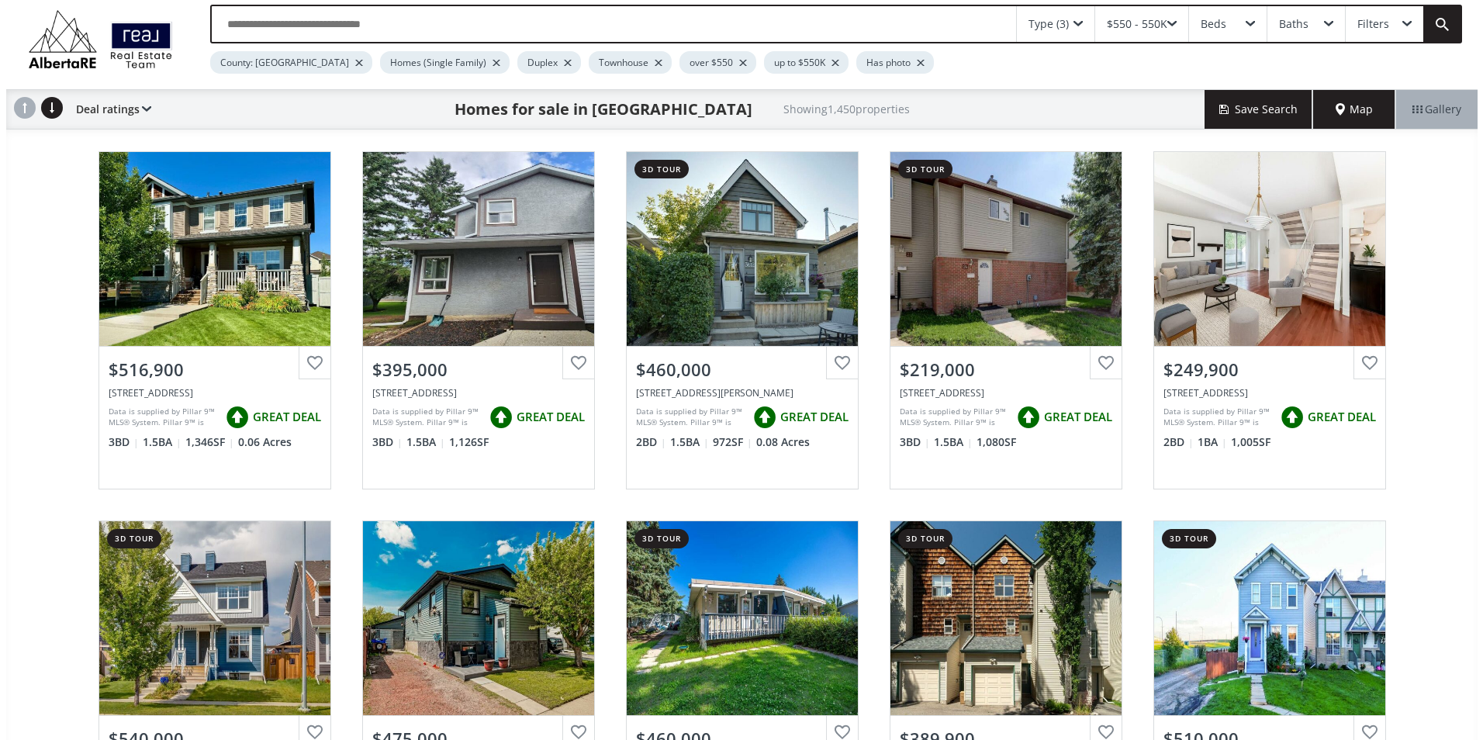
scroll to position [0, 0]
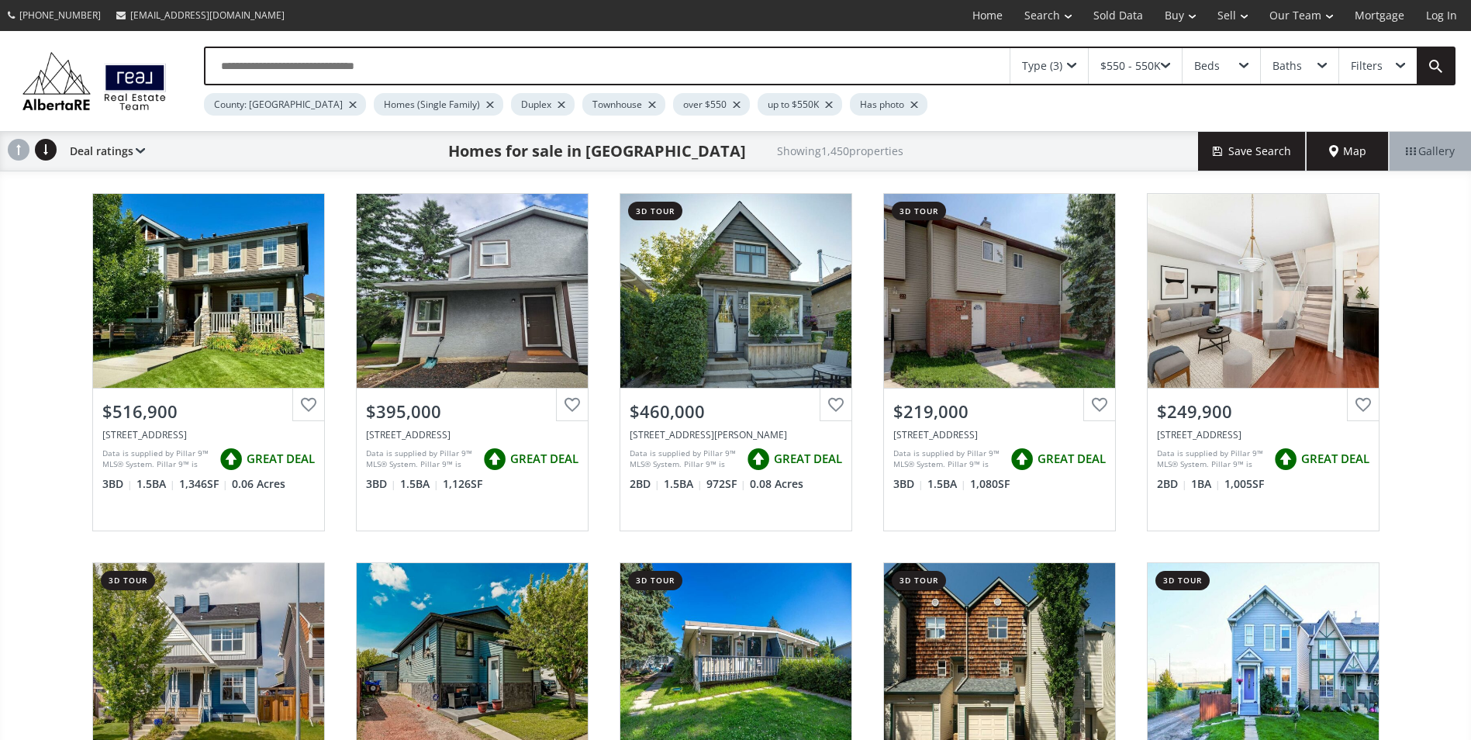
click at [1390, 70] on div "Filters" at bounding box center [1379, 66] width 78 height 36
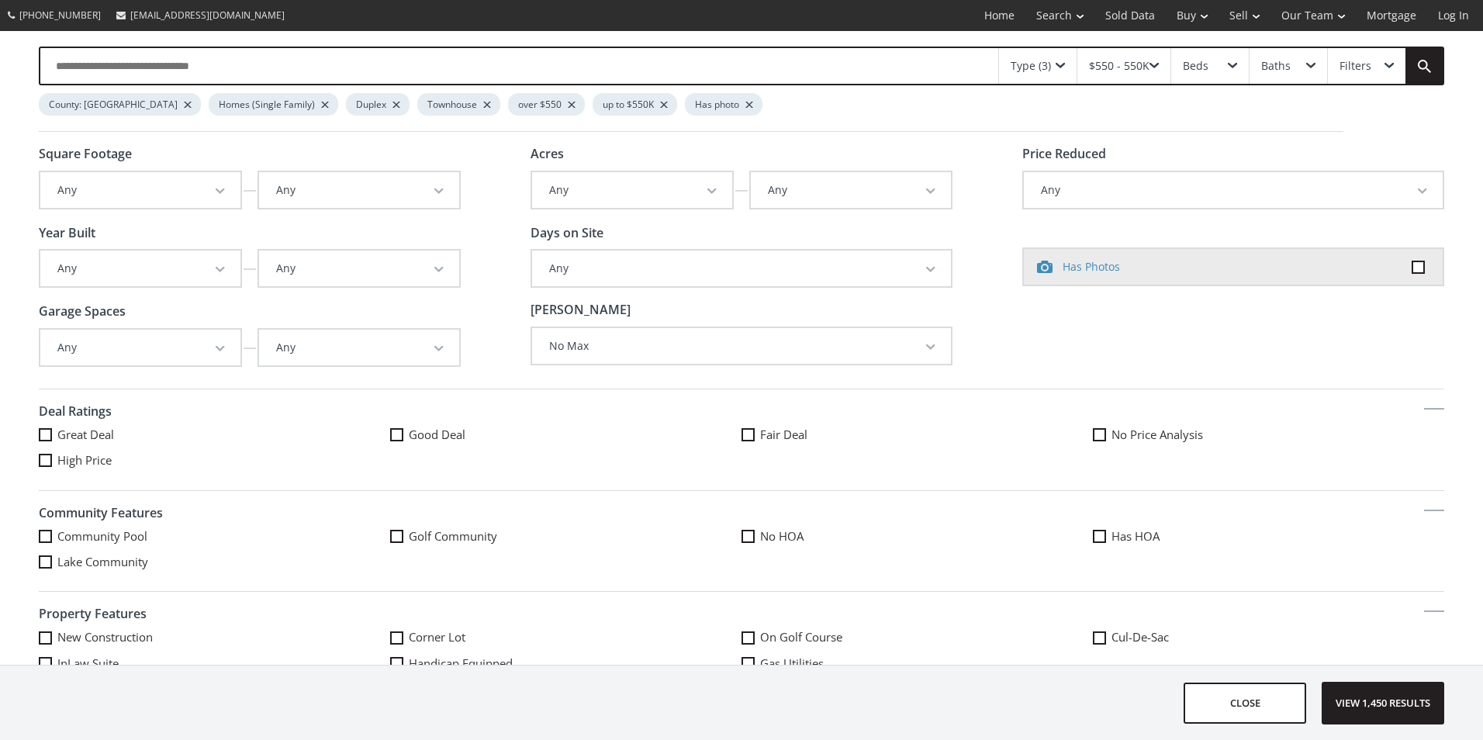
click at [203, 354] on button "Any" at bounding box center [140, 348] width 200 height 36
click at [152, 399] on link "1" at bounding box center [140, 397] width 200 height 20
click at [334, 341] on button "Any" at bounding box center [359, 348] width 200 height 36
click at [298, 420] on link "2" at bounding box center [359, 417] width 200 height 20
click at [1385, 712] on span "View 866 results" at bounding box center [1382, 703] width 113 height 41
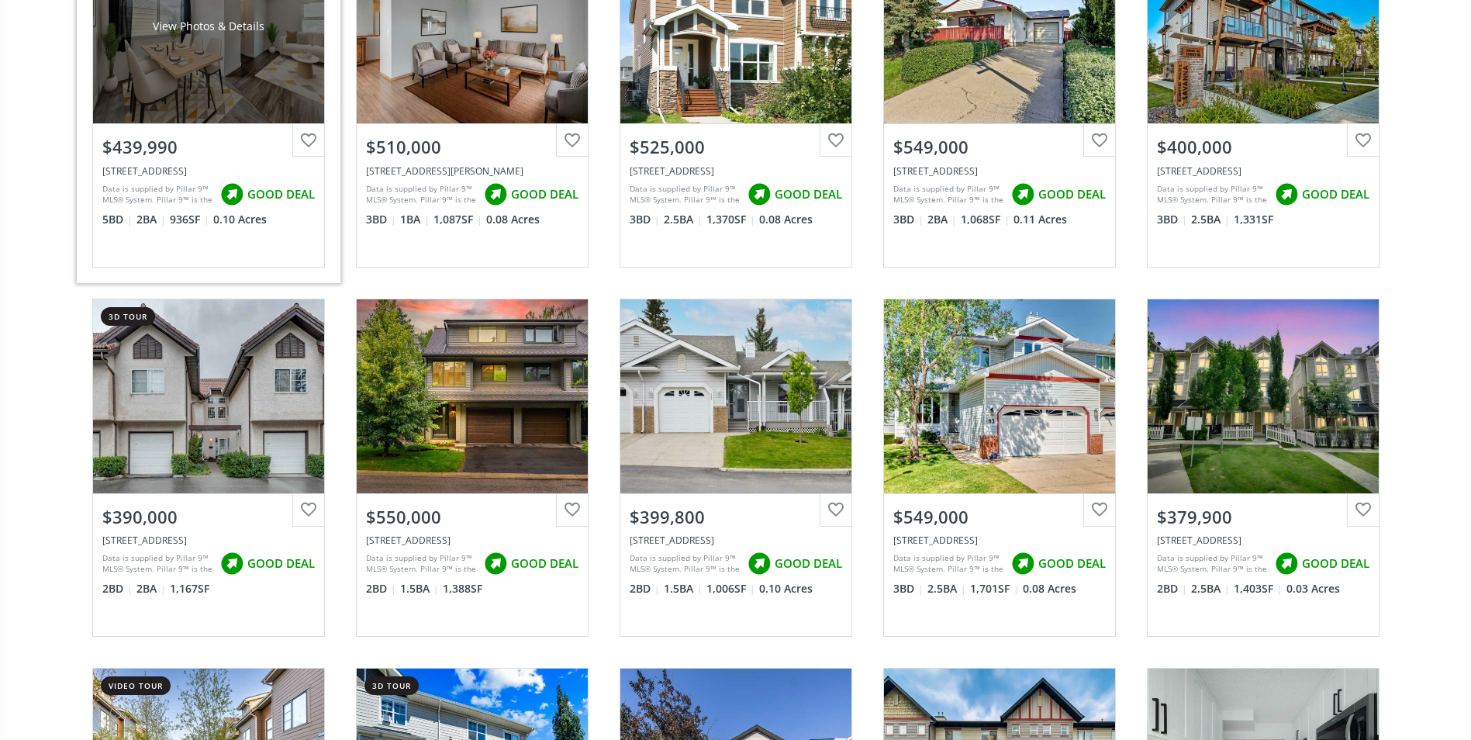
scroll to position [2482, 0]
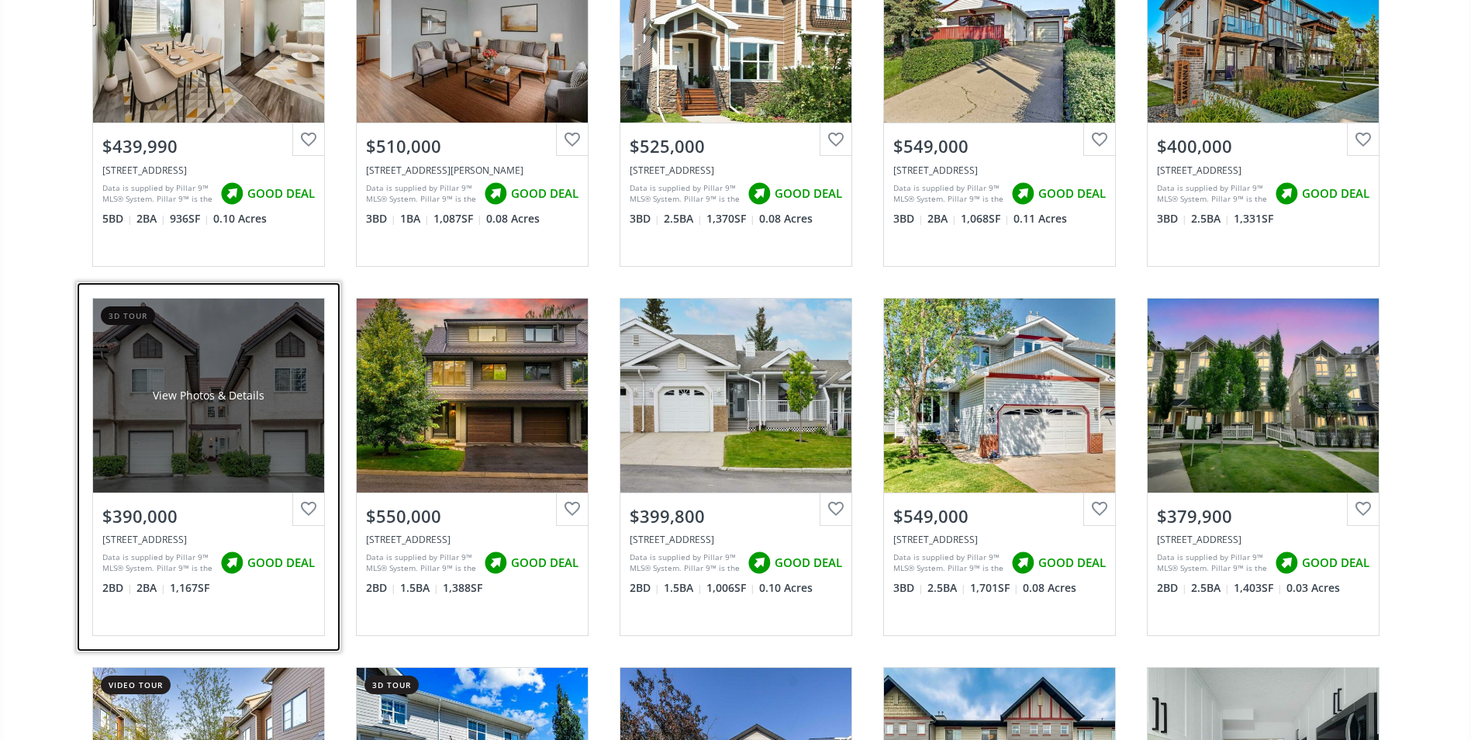
click at [211, 432] on div "View Photos & Details" at bounding box center [208, 396] width 231 height 194
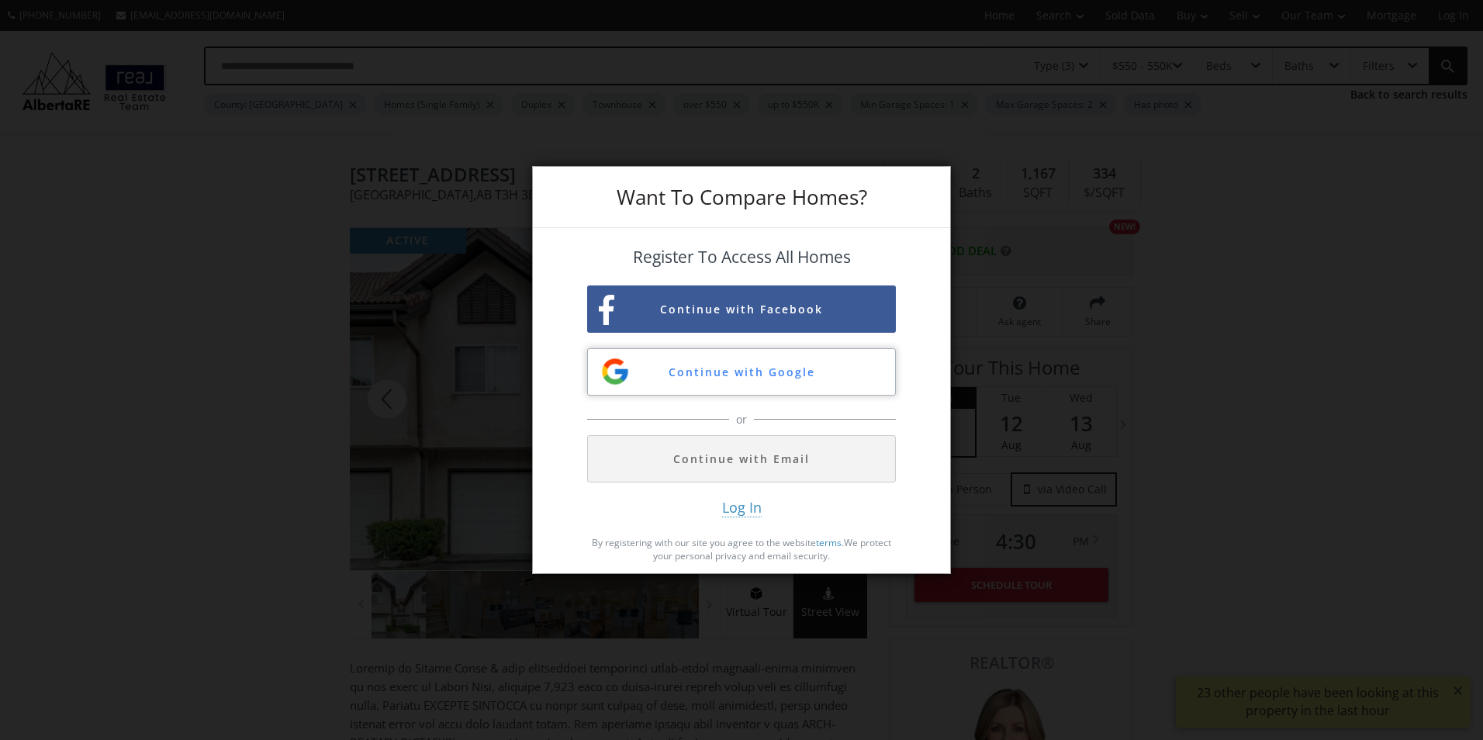
click at [758, 377] on button "Continue with Google" at bounding box center [741, 371] width 309 height 47
click at [269, 505] on div "Want To Compare Homes? Register To Access All Homes Continue with Facebook Cont…" at bounding box center [741, 370] width 1483 height 740
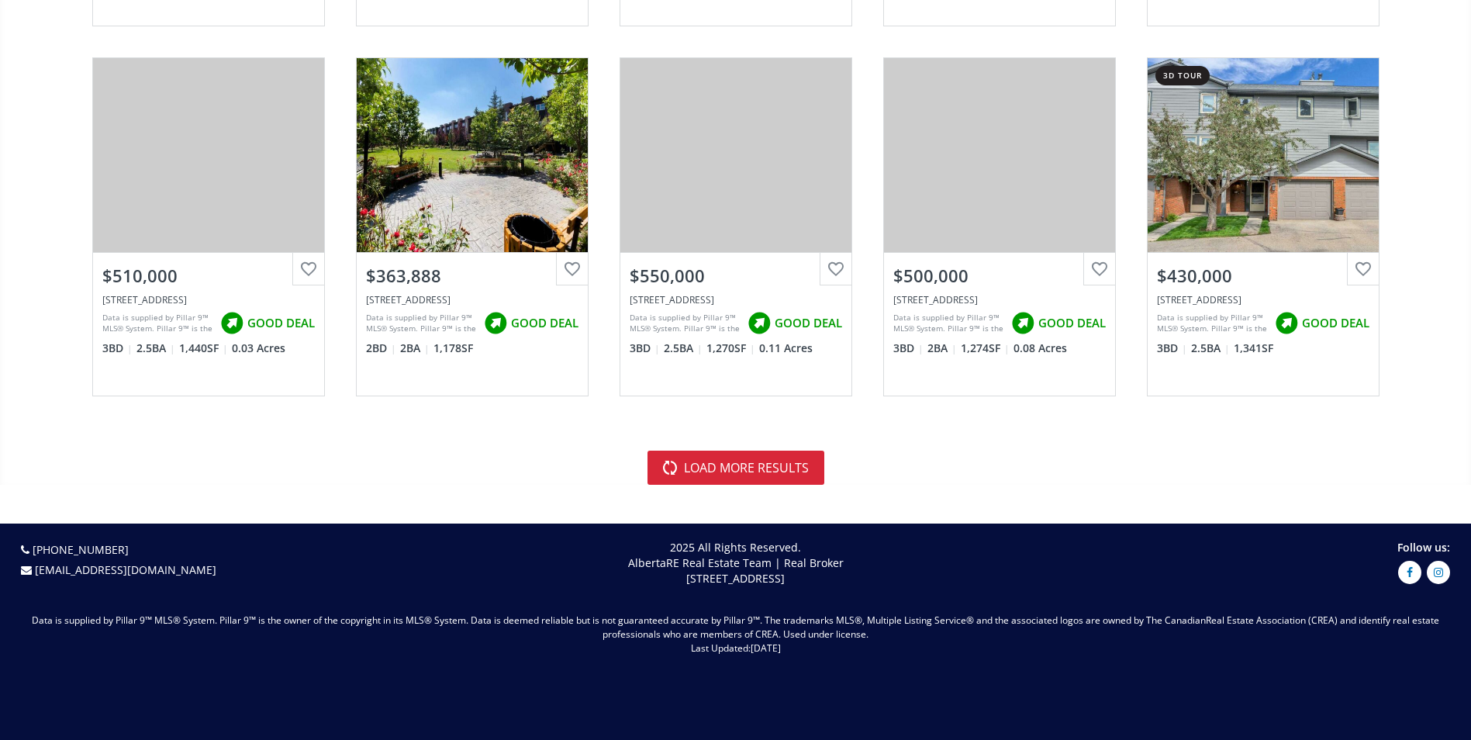
scroll to position [3271, 0]
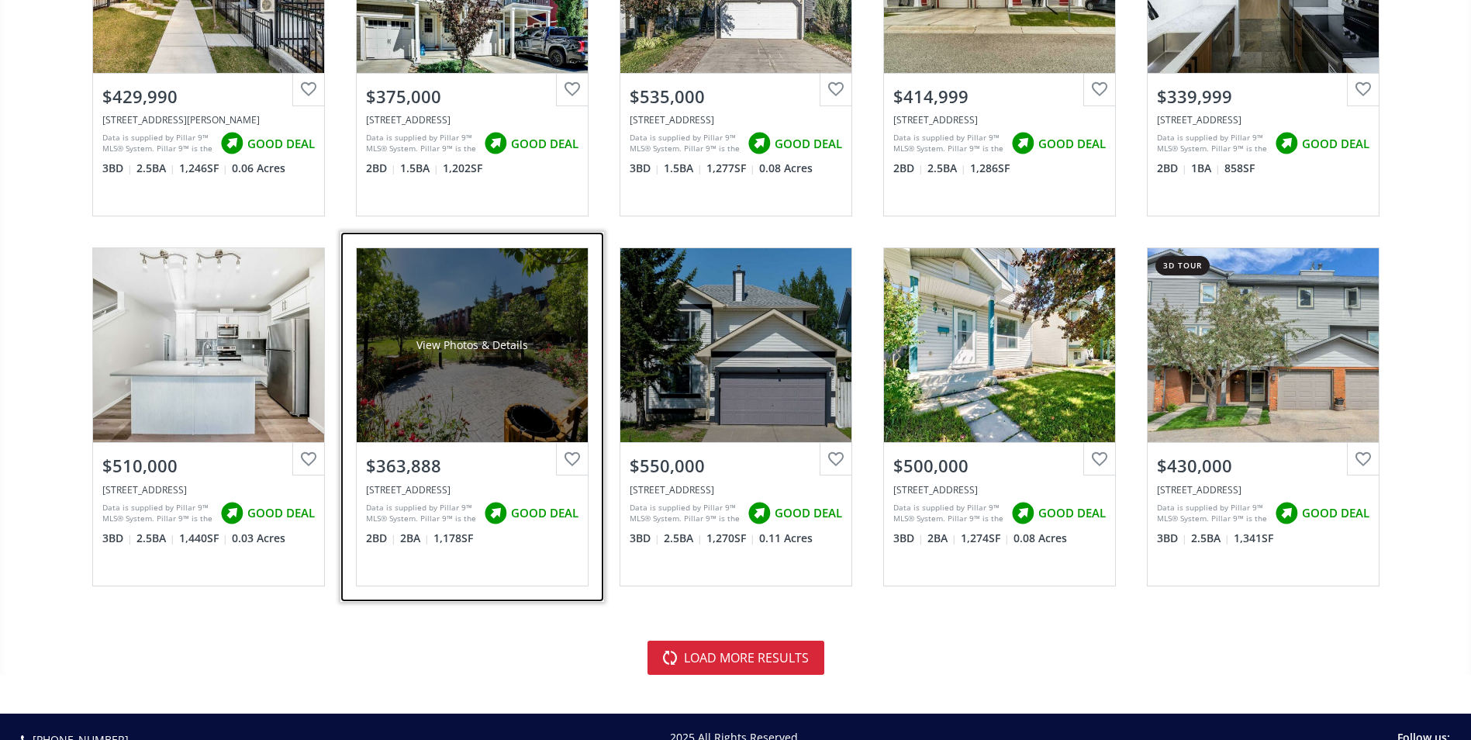
drag, startPoint x: 537, startPoint y: 447, endPoint x: 542, endPoint y: 438, distance: 10.1
